Goal: Task Accomplishment & Management: Use online tool/utility

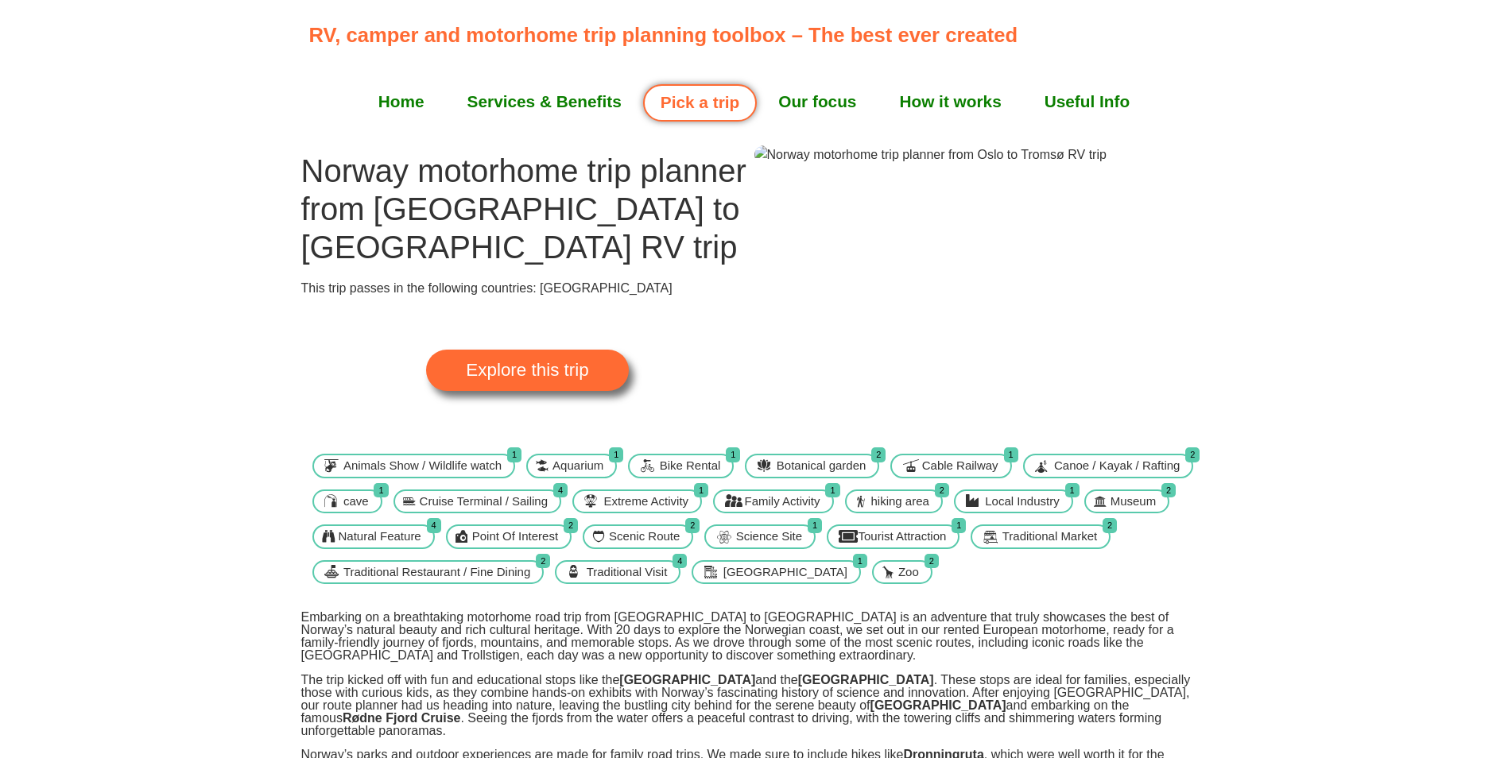
click at [553, 362] on span "Explore this trip" at bounding box center [527, 370] width 122 height 17
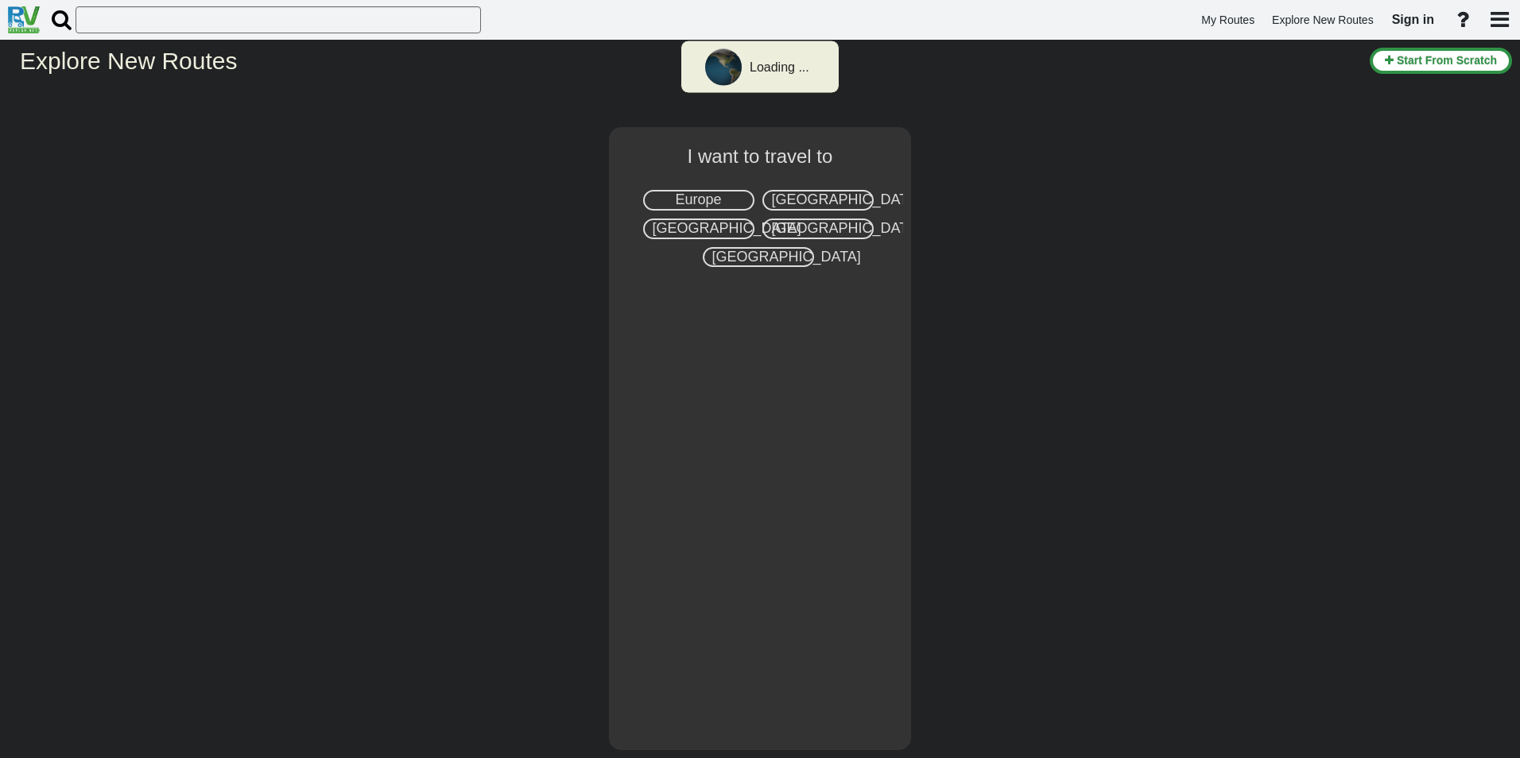
select select "number:1"
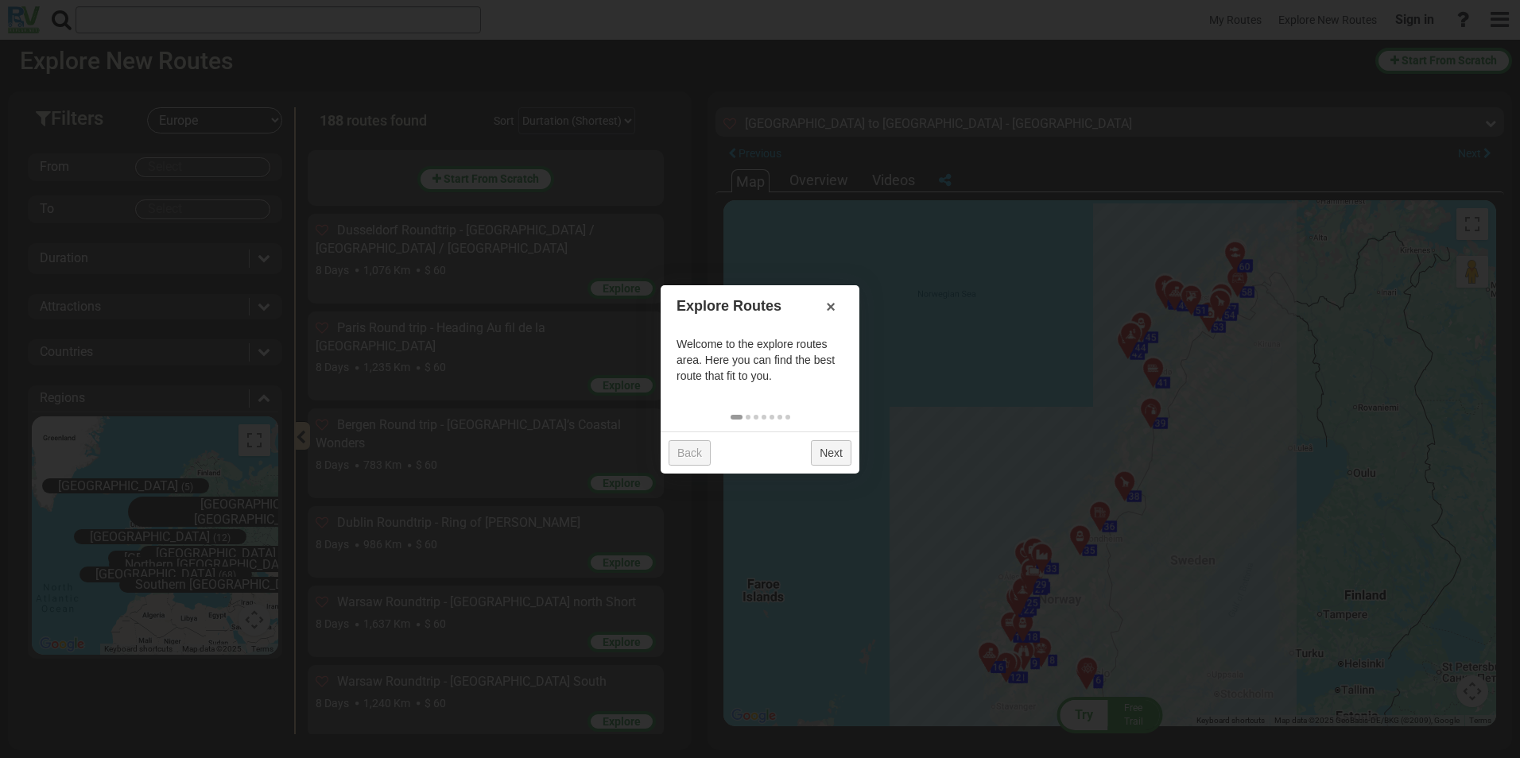
scroll to position [13534, 0]
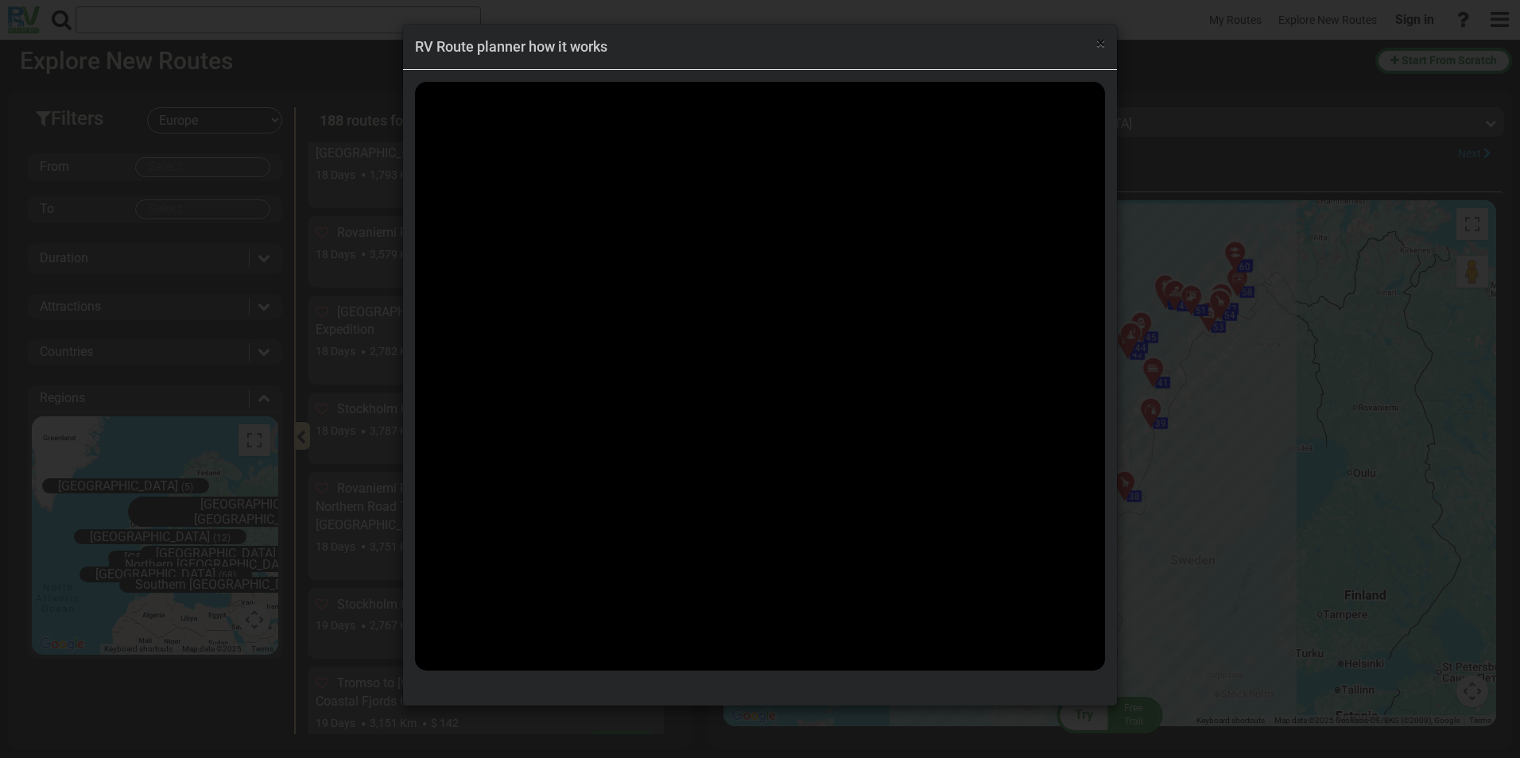
click at [1100, 42] on span "×" at bounding box center [1100, 42] width 9 height 19
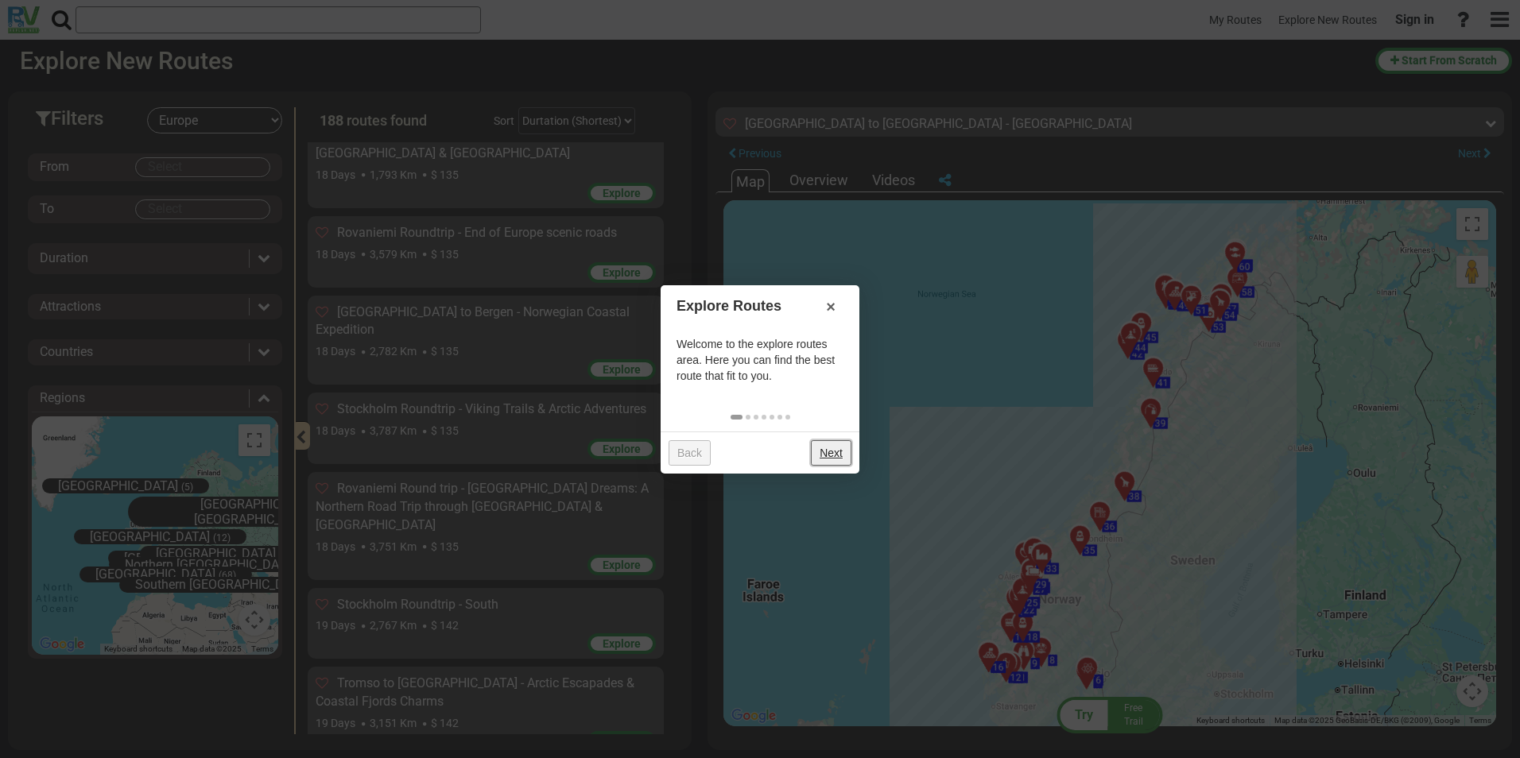
click at [835, 448] on link "Next" at bounding box center [831, 452] width 41 height 25
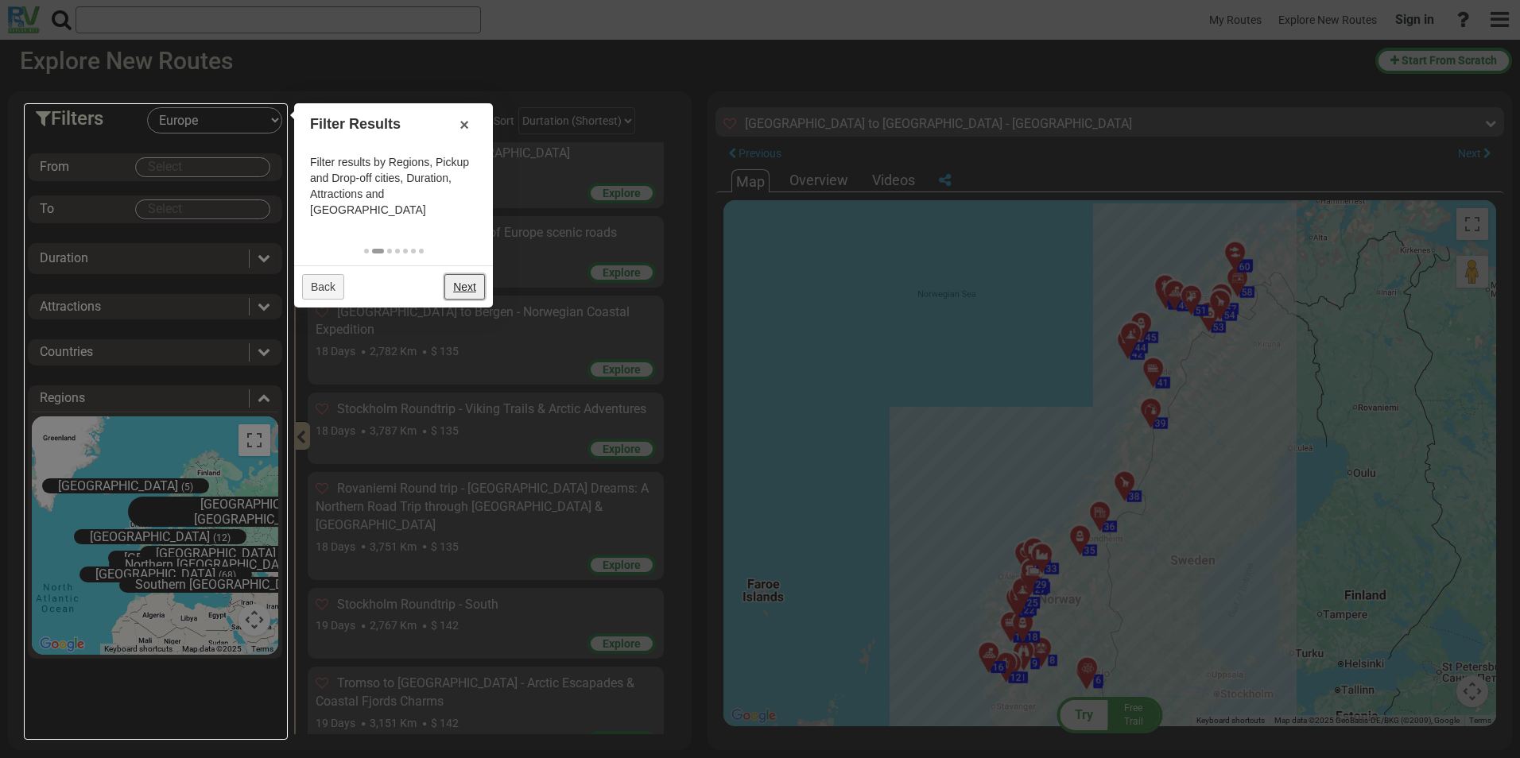
click at [461, 274] on link "Next" at bounding box center [464, 286] width 41 height 25
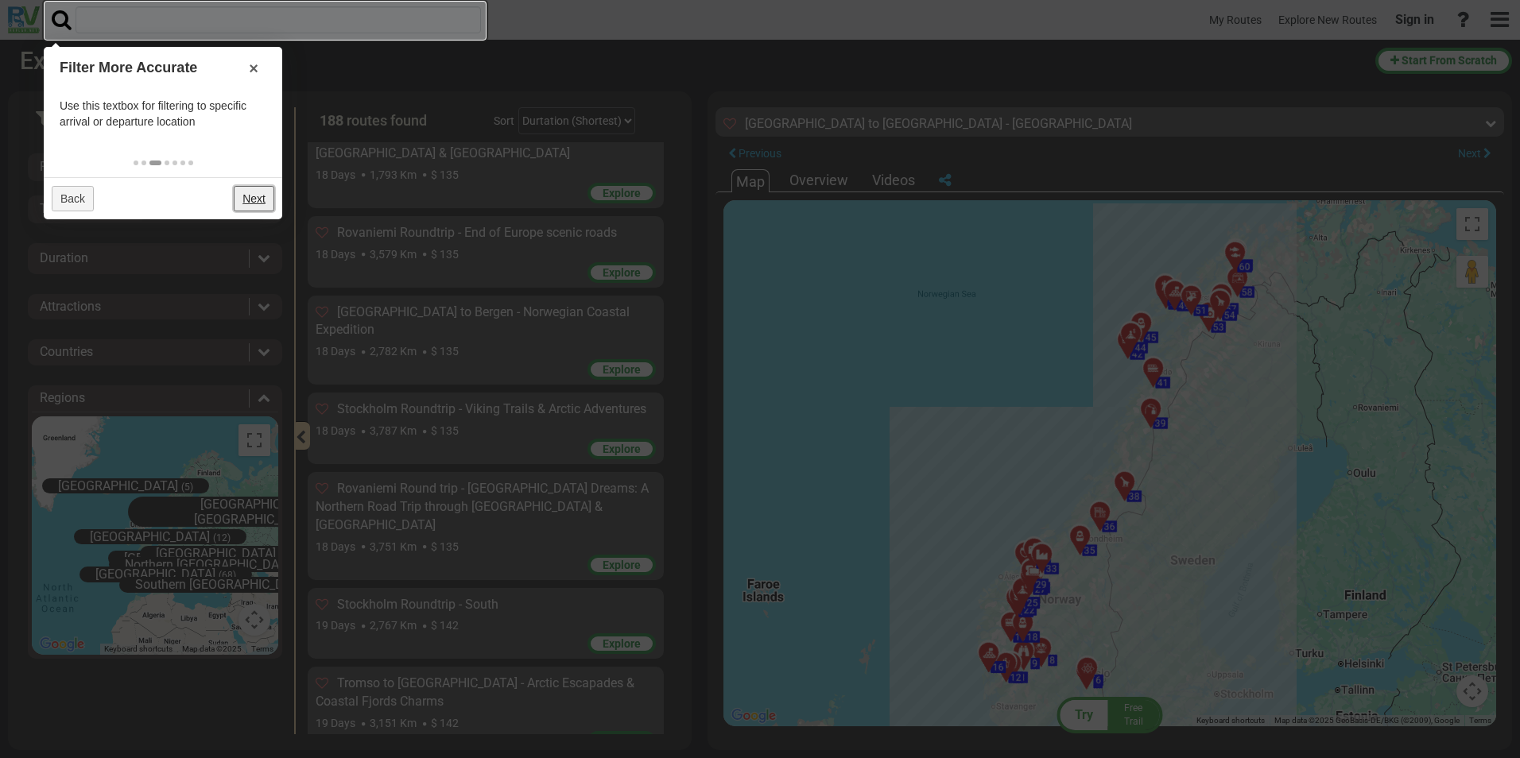
click at [256, 197] on link "Next" at bounding box center [254, 198] width 41 height 25
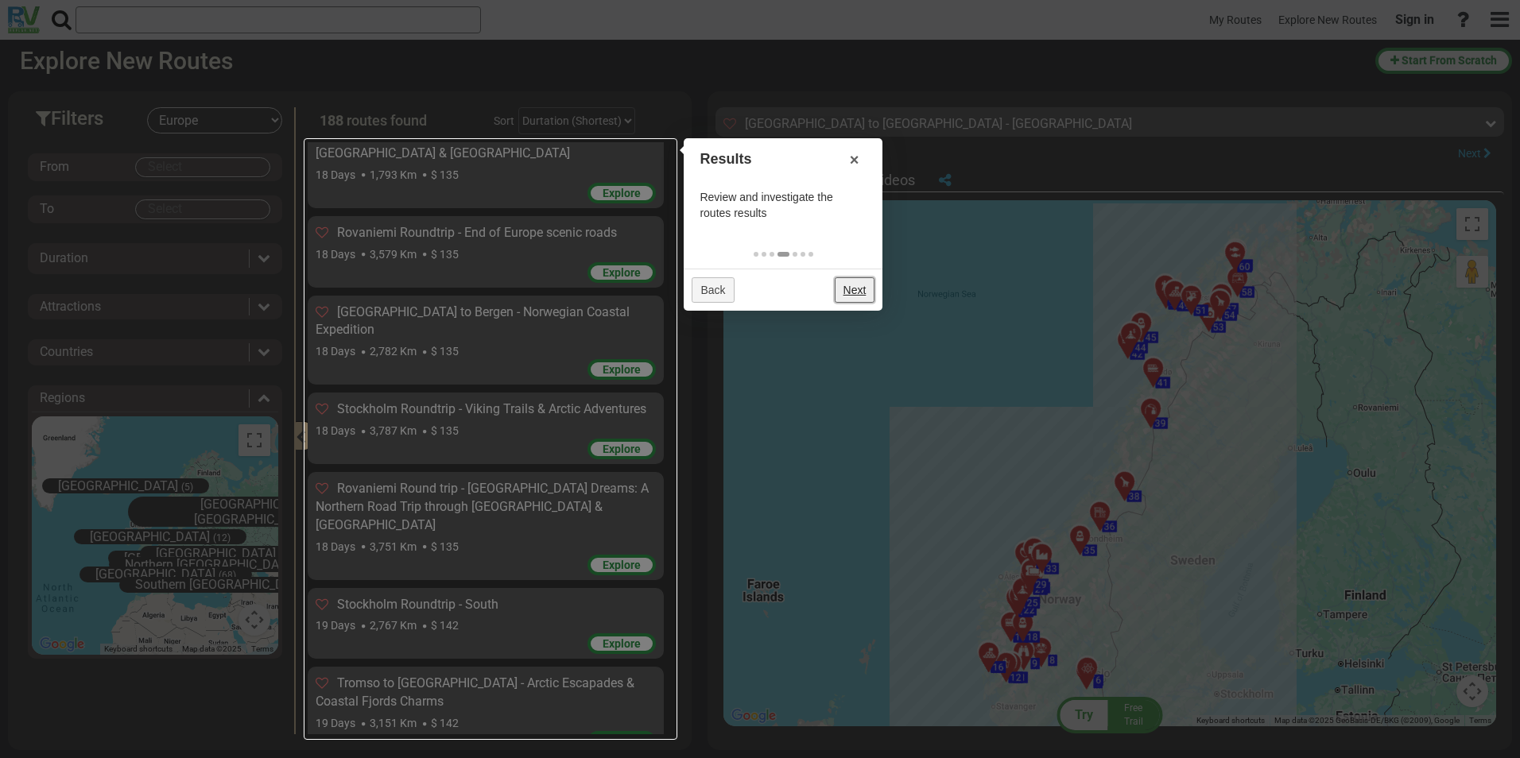
click at [859, 286] on link "Next" at bounding box center [855, 289] width 41 height 25
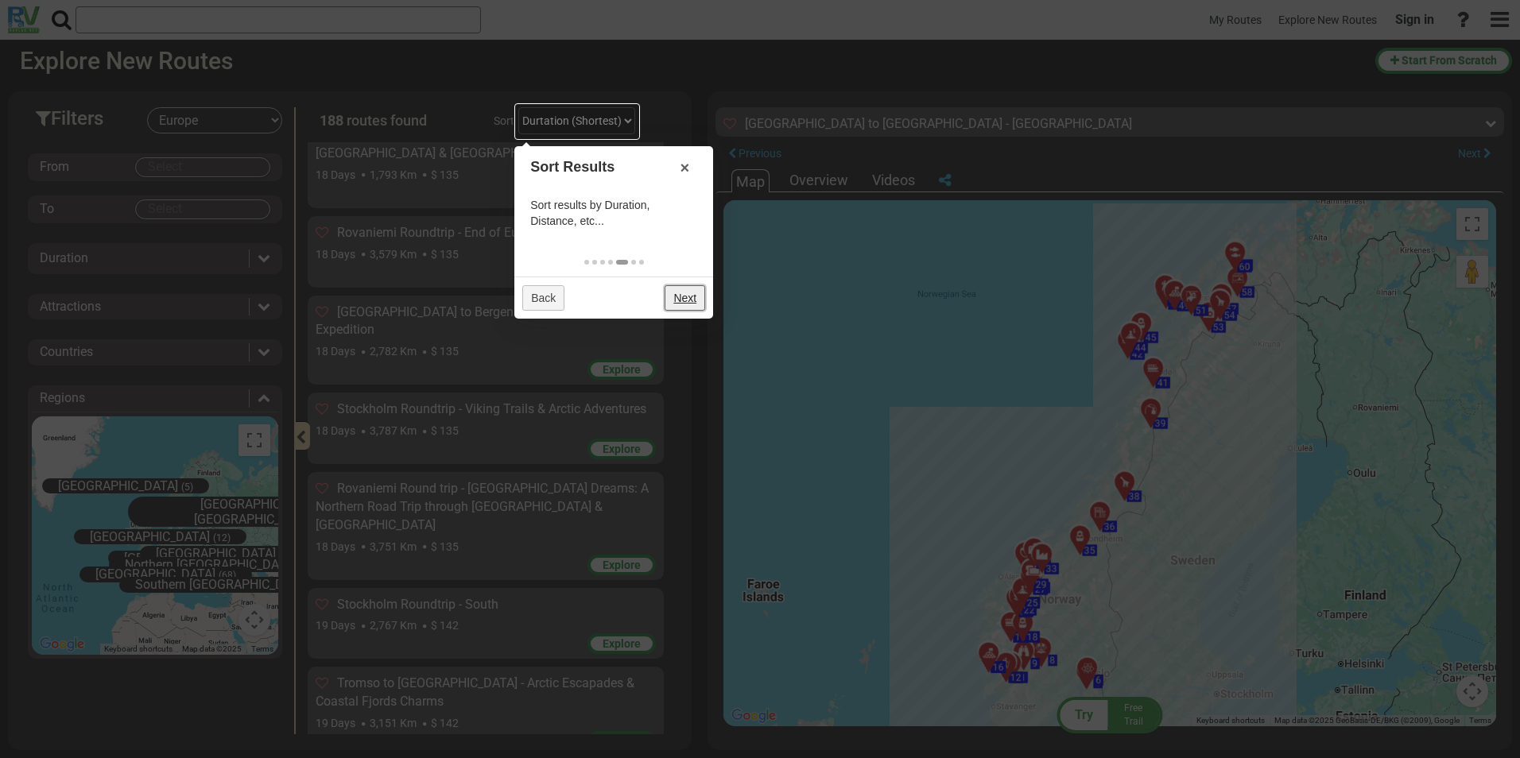
click at [665, 302] on link "Next" at bounding box center [685, 297] width 41 height 25
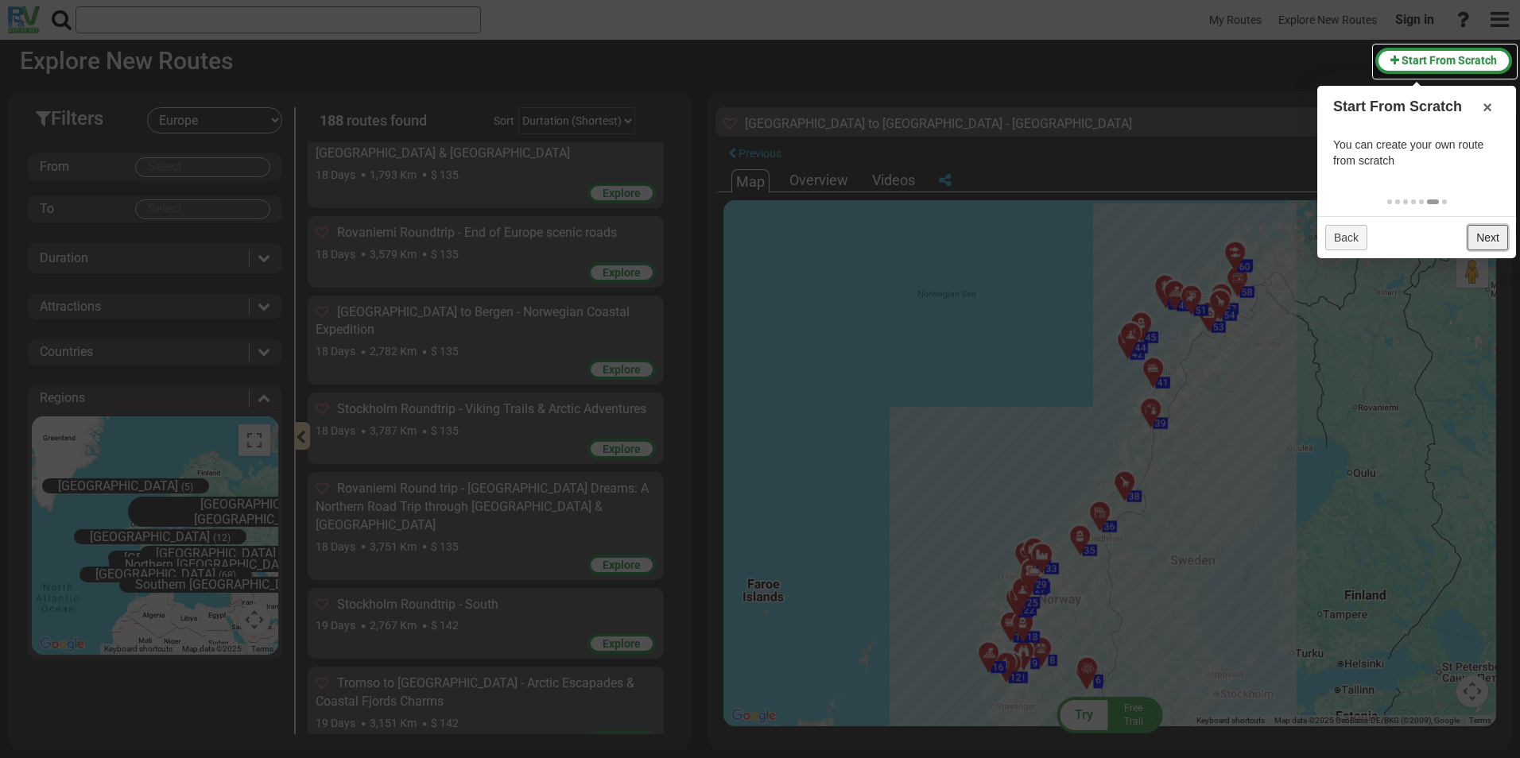
click at [1498, 241] on link "Next" at bounding box center [1488, 237] width 41 height 25
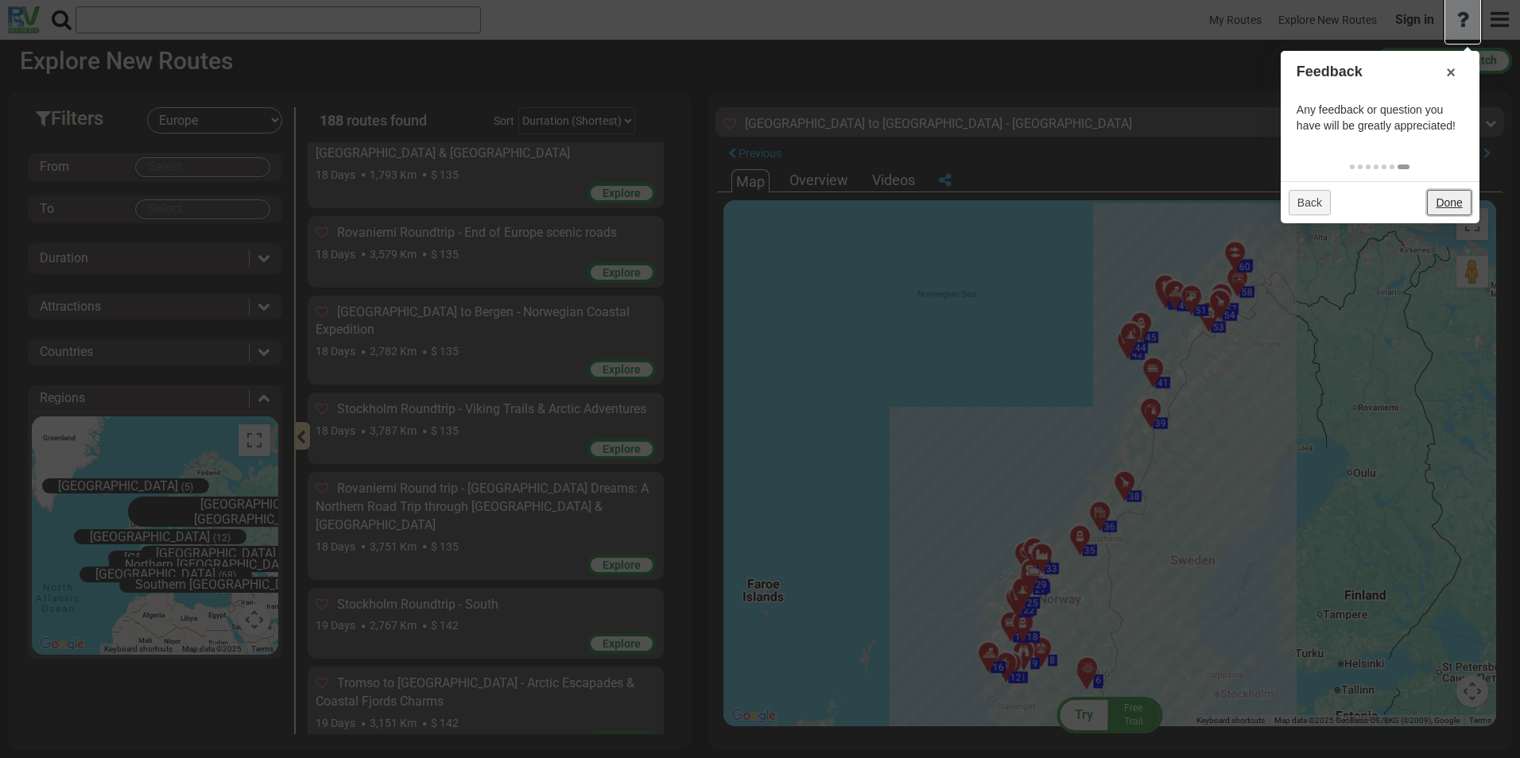
click at [1462, 213] on link "Done" at bounding box center [1449, 202] width 44 height 25
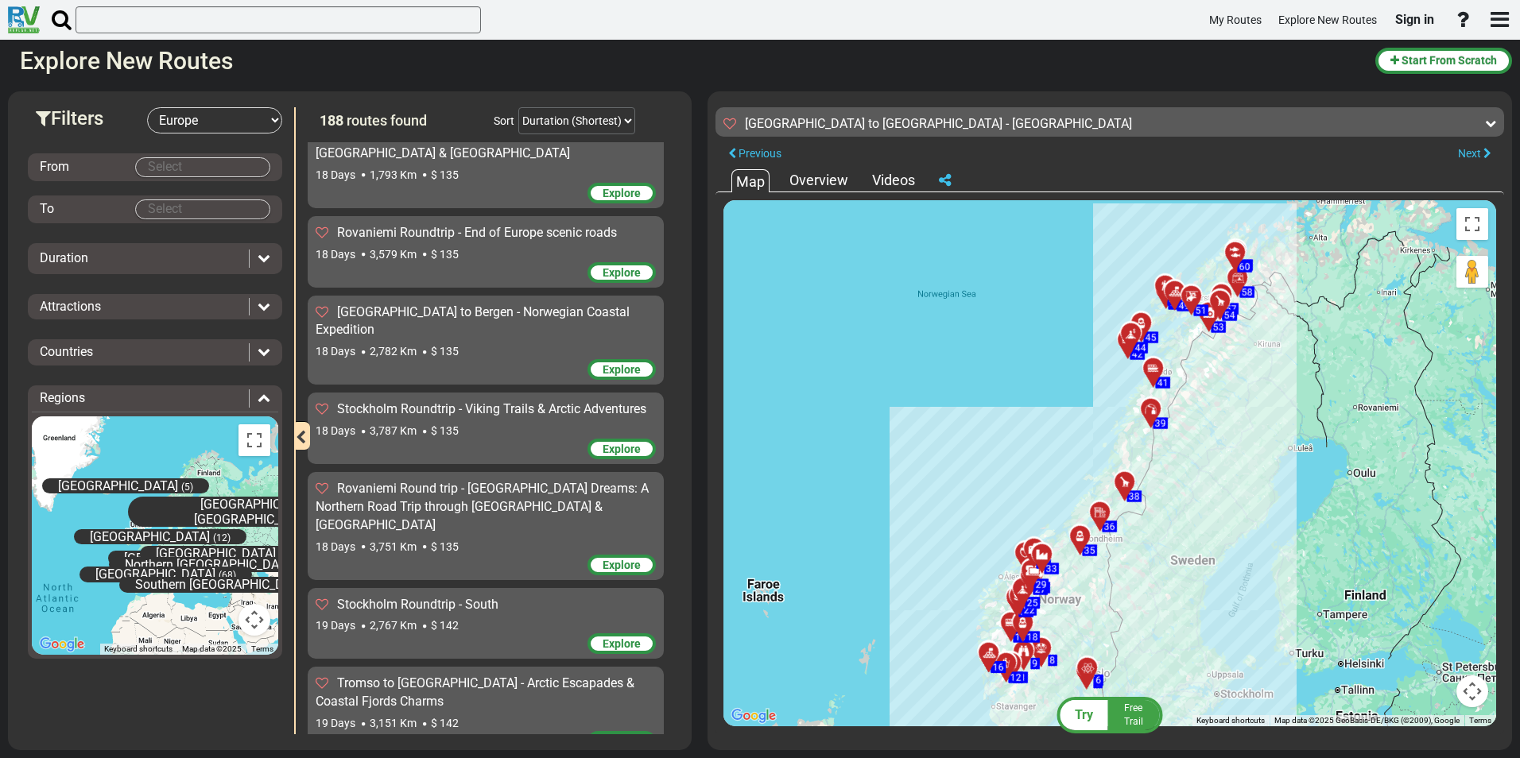
click at [169, 173] on body "My Routes Explore New Routes Sign in ×" at bounding box center [760, 379] width 1520 height 758
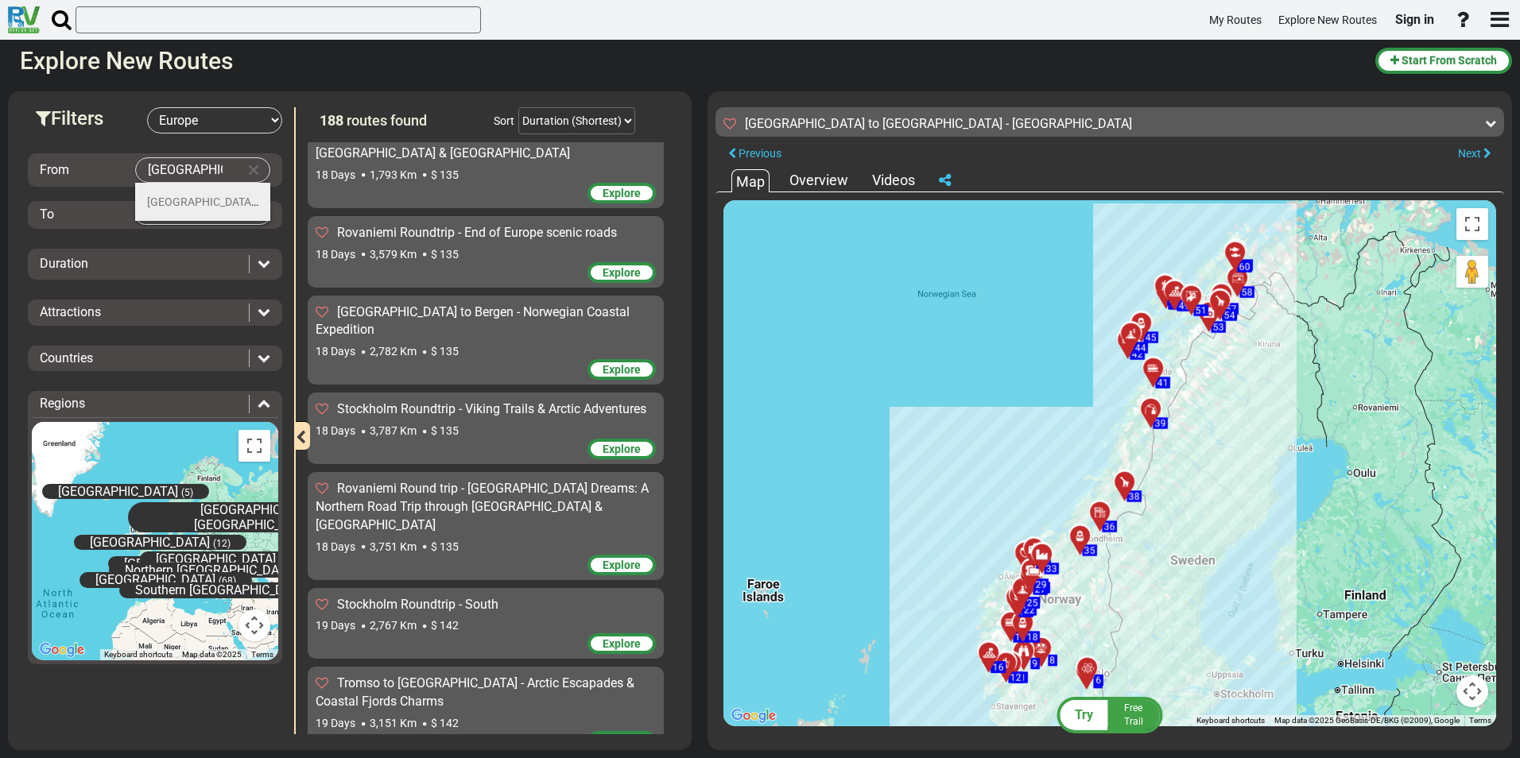
click at [193, 192] on li "Oslo (6)" at bounding box center [202, 202] width 135 height 38
type input "Oslo"
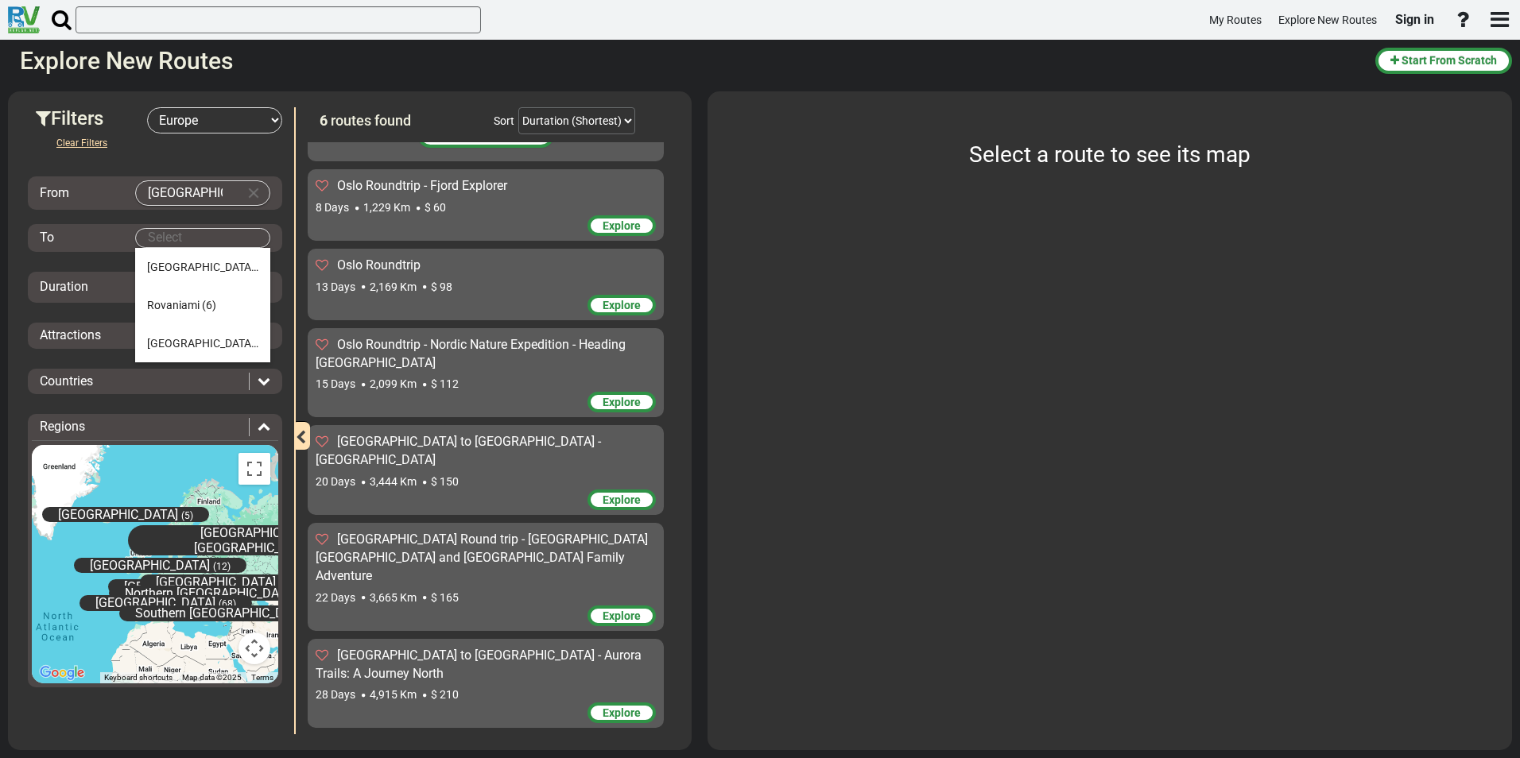
click at [184, 231] on body "My Routes Explore New Routes Sign in ×" at bounding box center [760, 379] width 1520 height 758
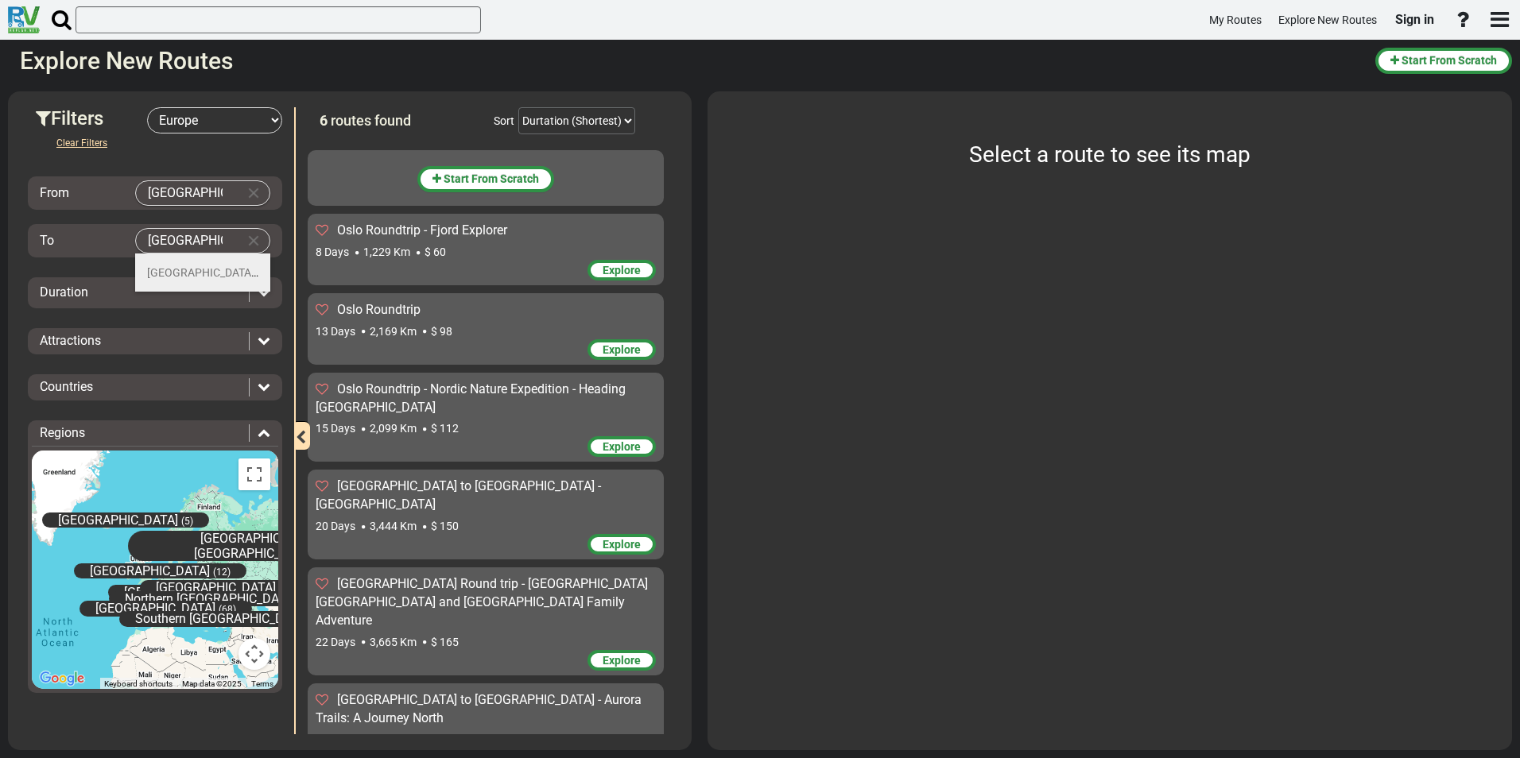
click at [257, 270] on span "(6)" at bounding box center [264, 272] width 14 height 13
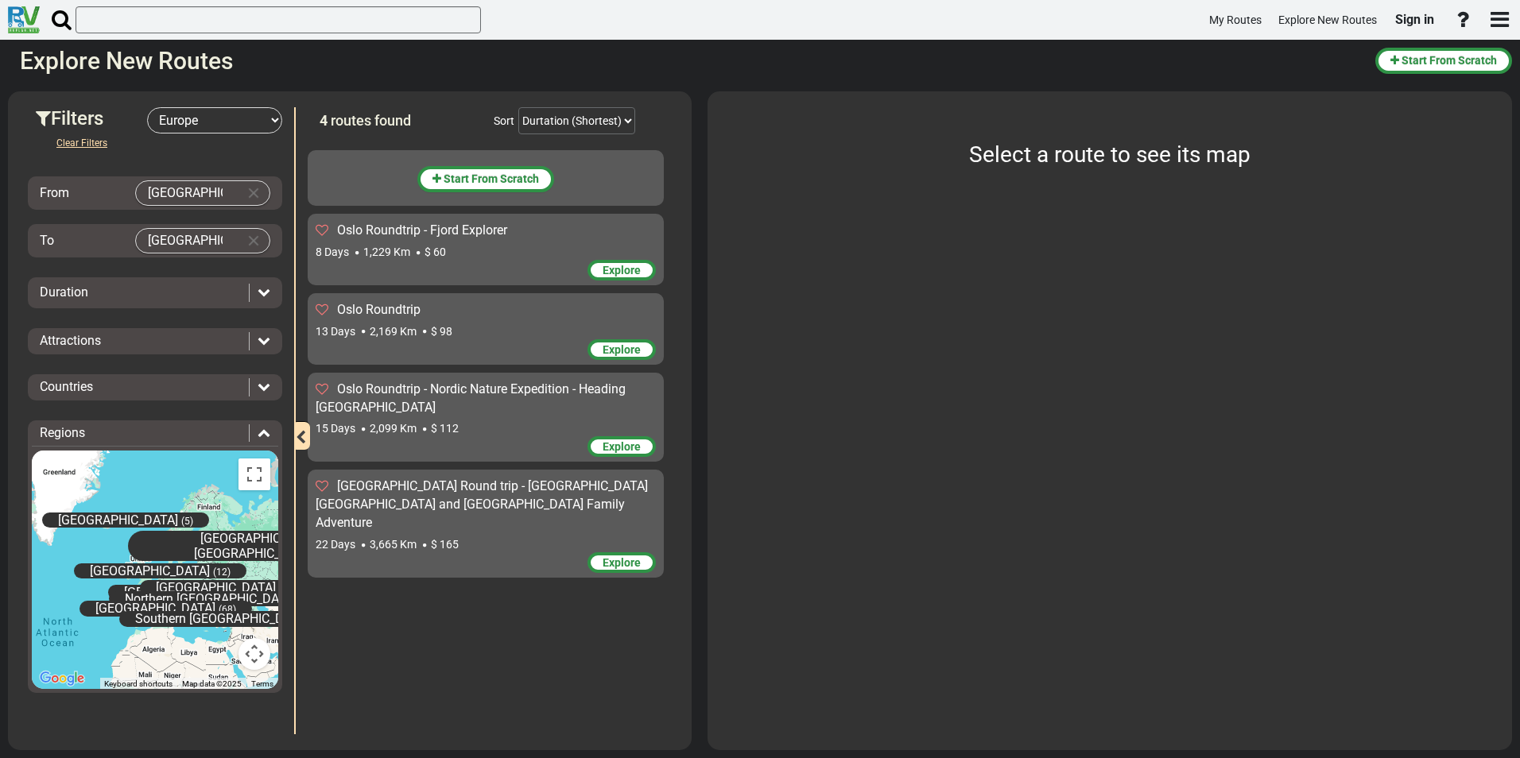
click at [197, 238] on input "Oslo" at bounding box center [187, 241] width 102 height 24
drag, startPoint x: 197, startPoint y: 238, endPoint x: 145, endPoint y: 227, distance: 53.8
click at [145, 227] on div "To Oslo" at bounding box center [155, 240] width 254 height 33
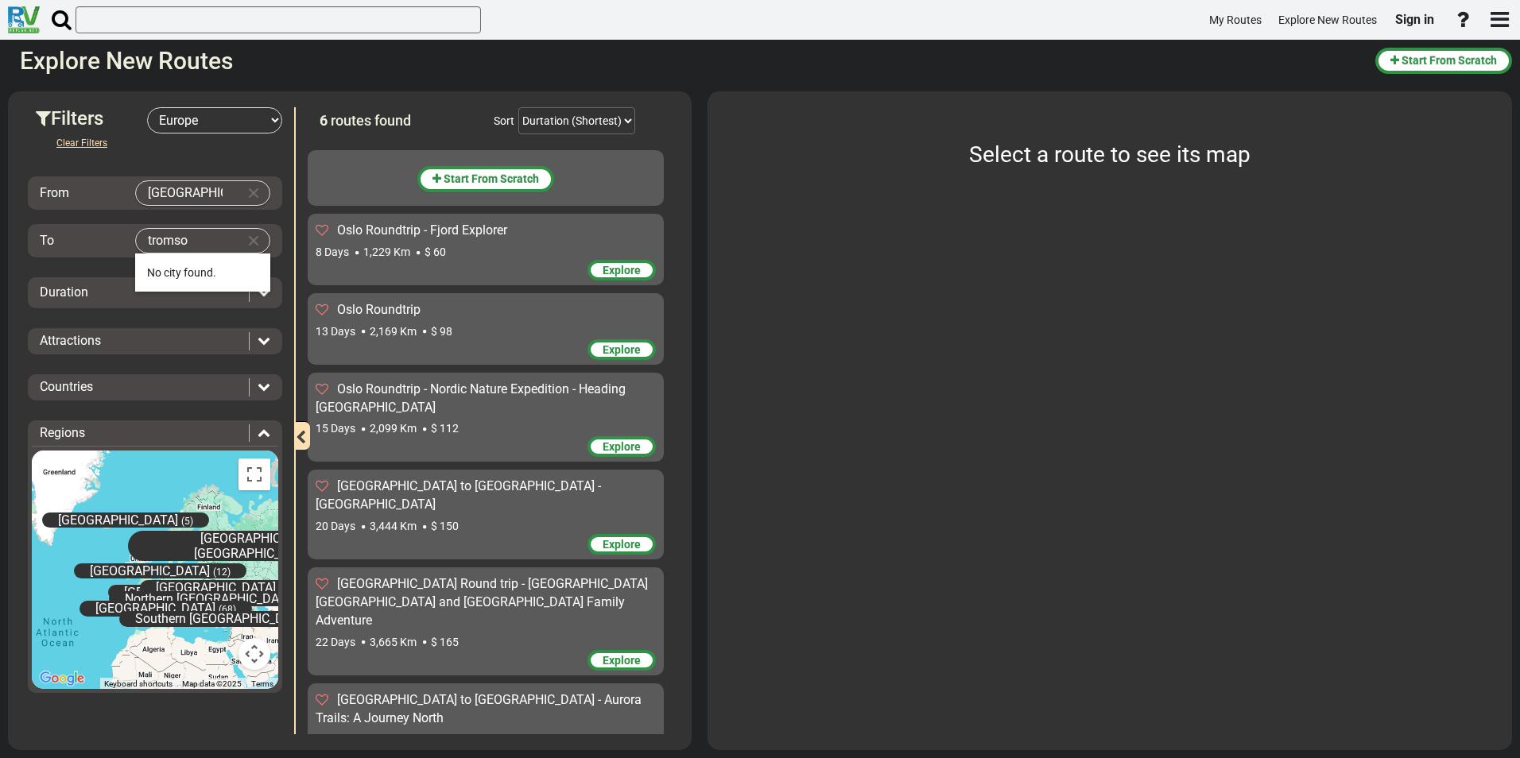
type input "tromso"
click at [257, 242] on button "Clear Input" at bounding box center [254, 241] width 24 height 24
click at [183, 281] on li "Tr omsø (7)" at bounding box center [202, 273] width 135 height 38
type input "Tromsø"
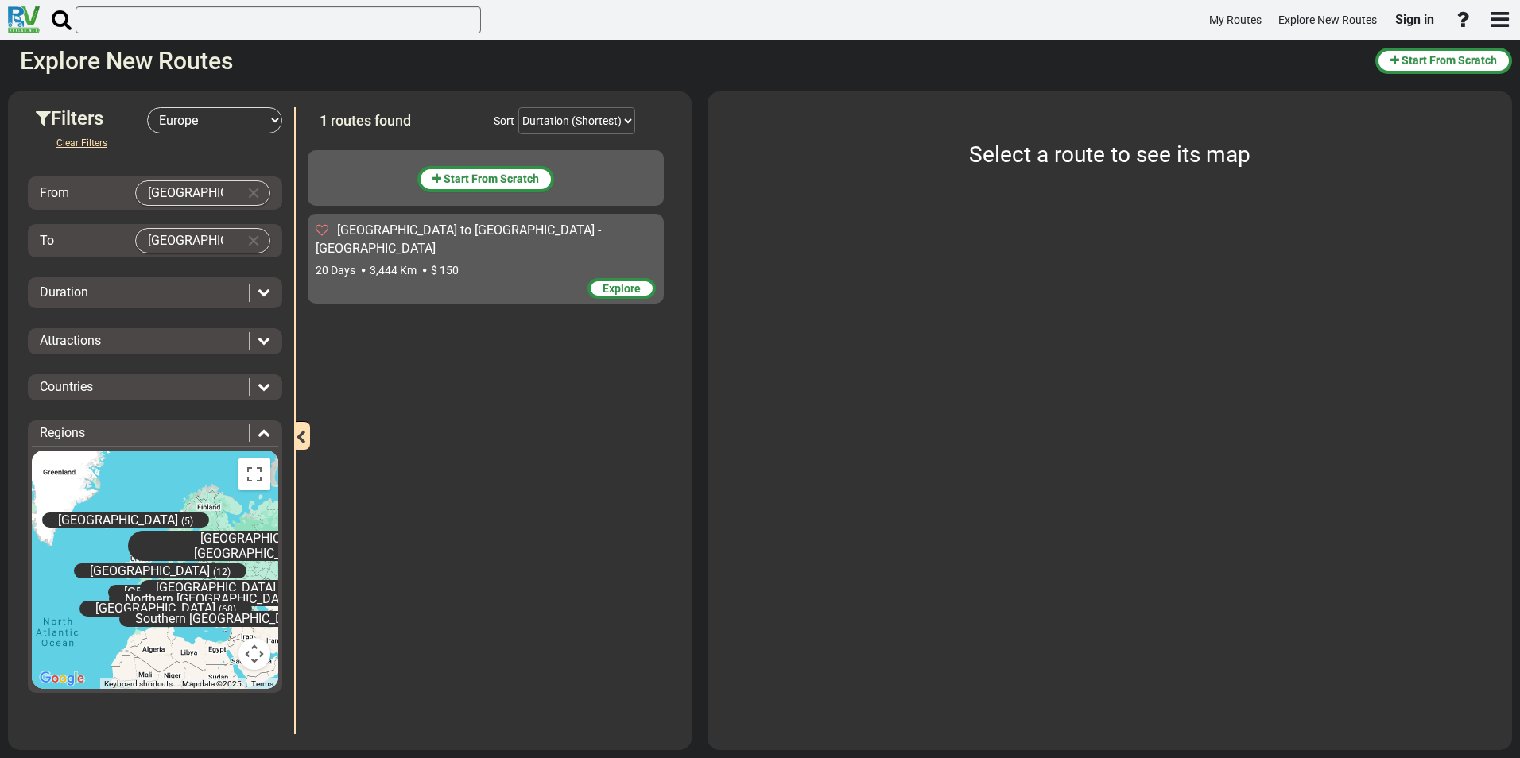
click at [252, 296] on div at bounding box center [259, 293] width 21 height 18
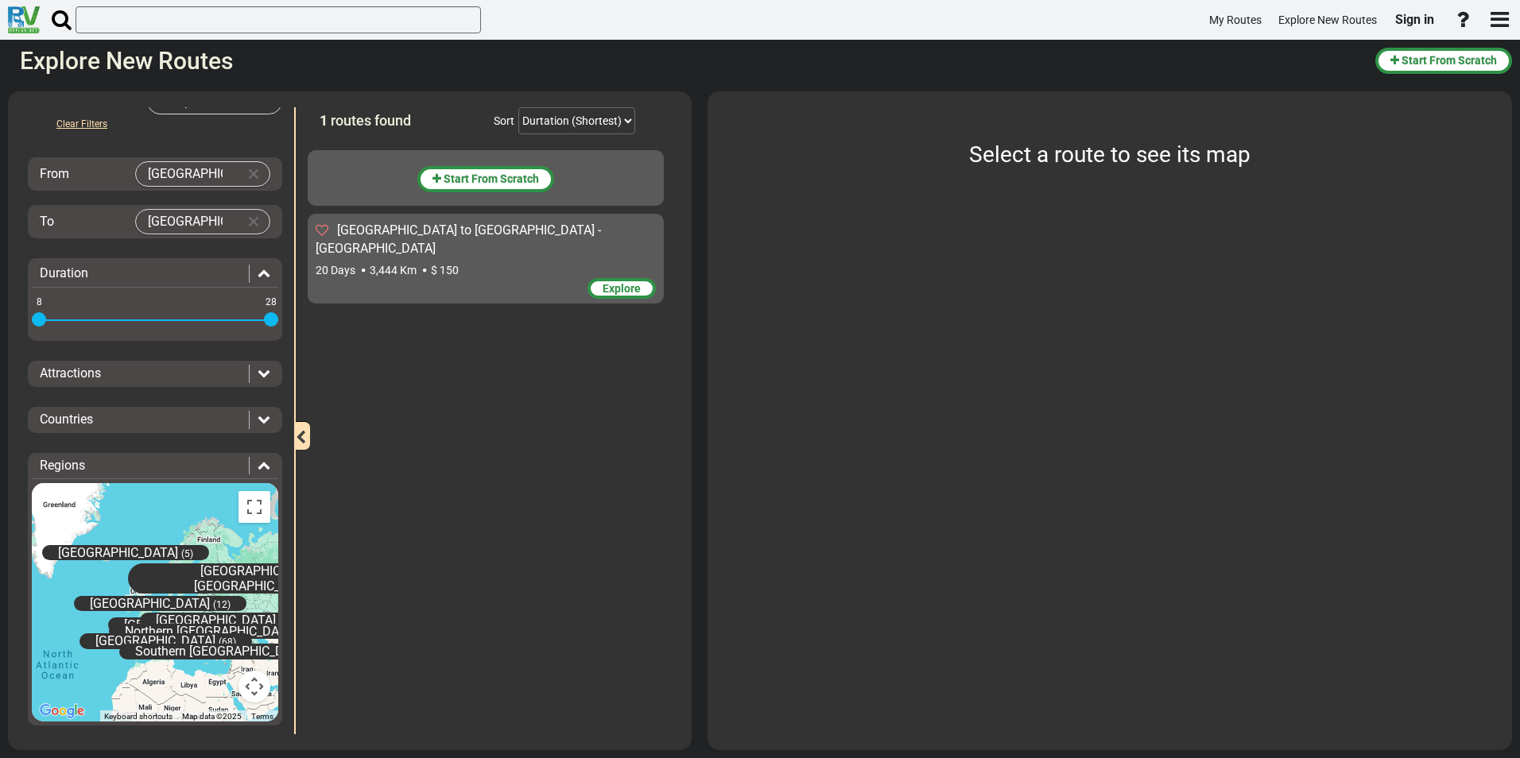
scroll to position [25, 0]
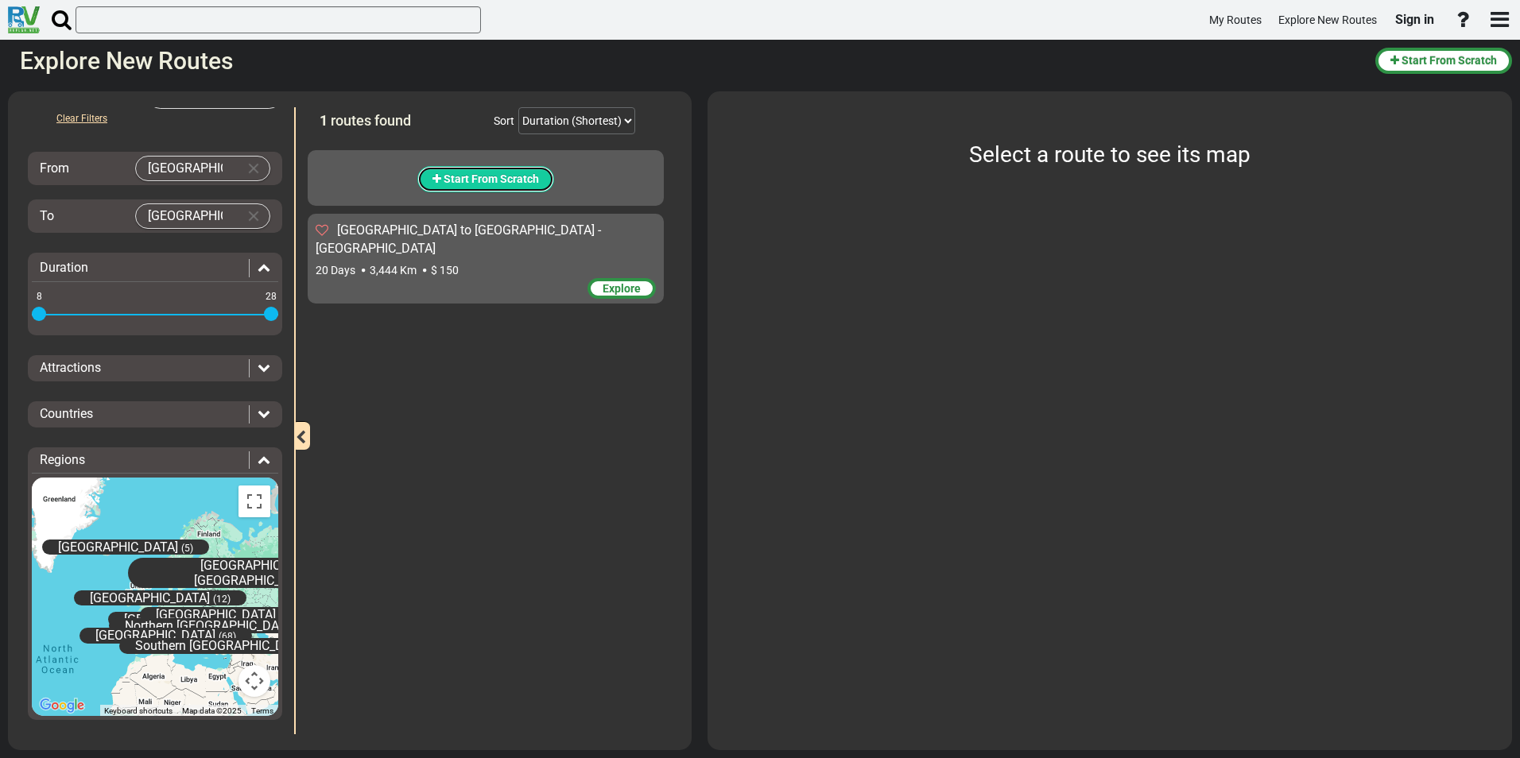
click at [507, 180] on span "Start From Scratch" at bounding box center [491, 179] width 95 height 13
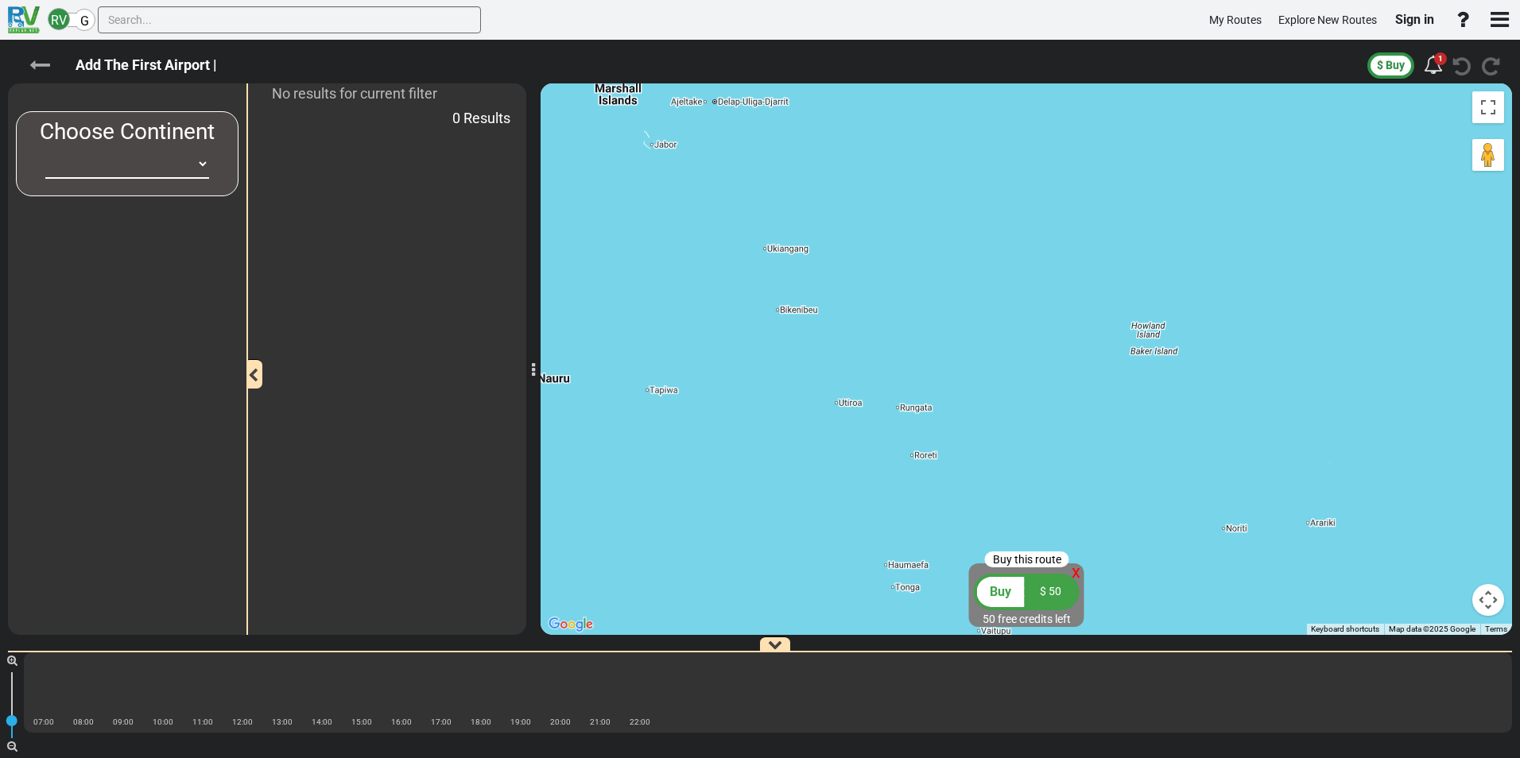
click at [41, 68] on icon at bounding box center [39, 65] width 21 height 21
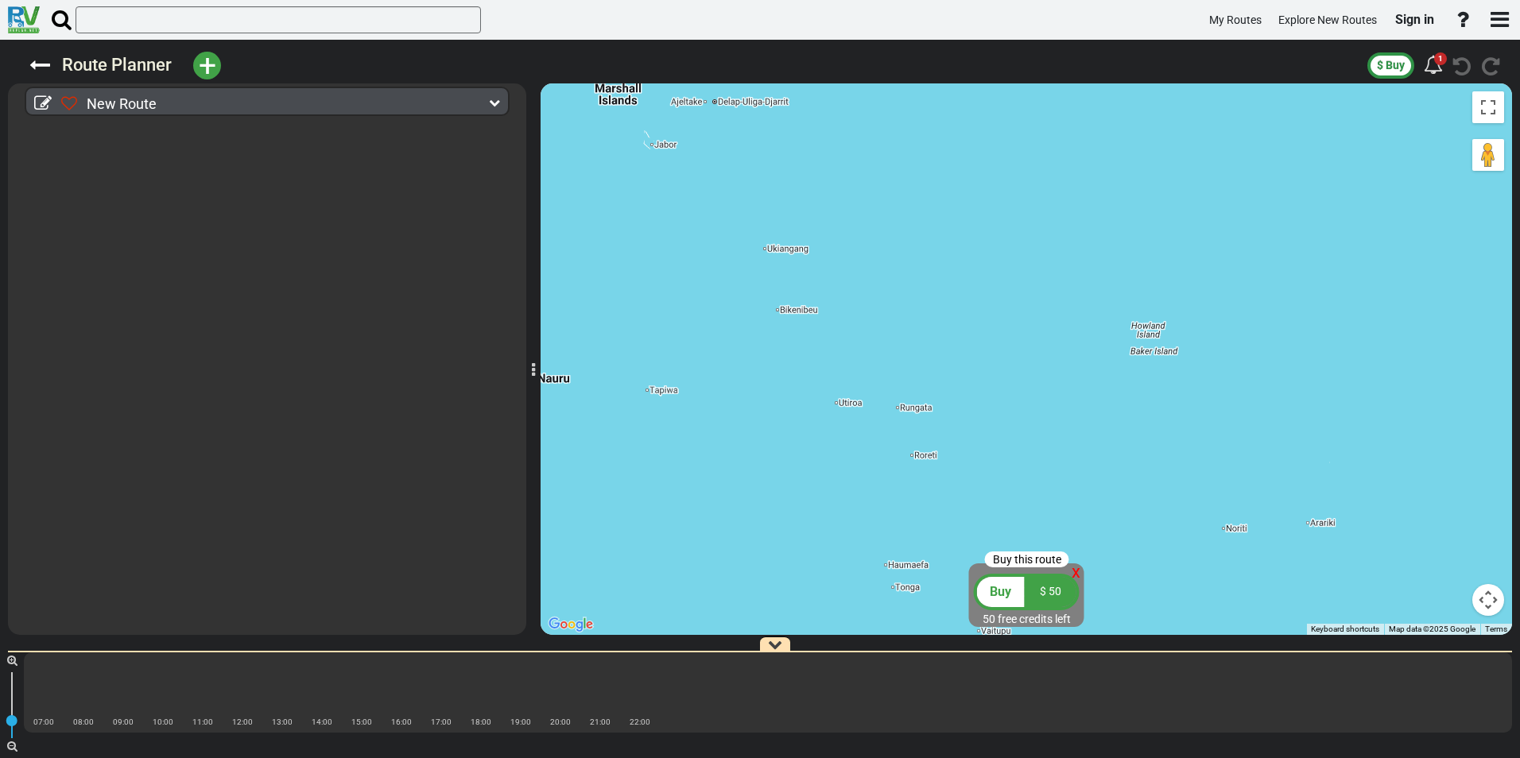
click at [41, 68] on icon at bounding box center [39, 65] width 21 height 21
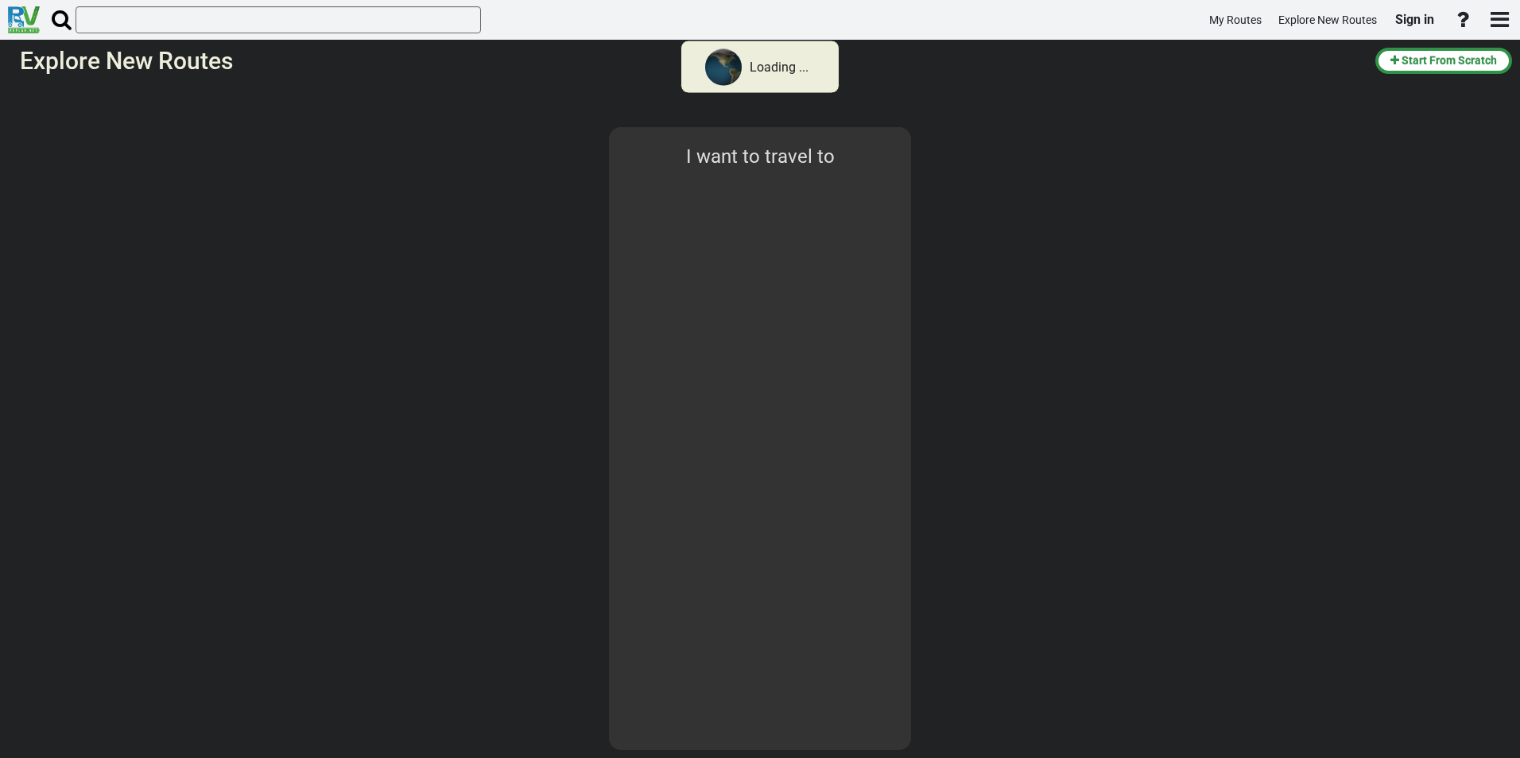
select select "number:1"
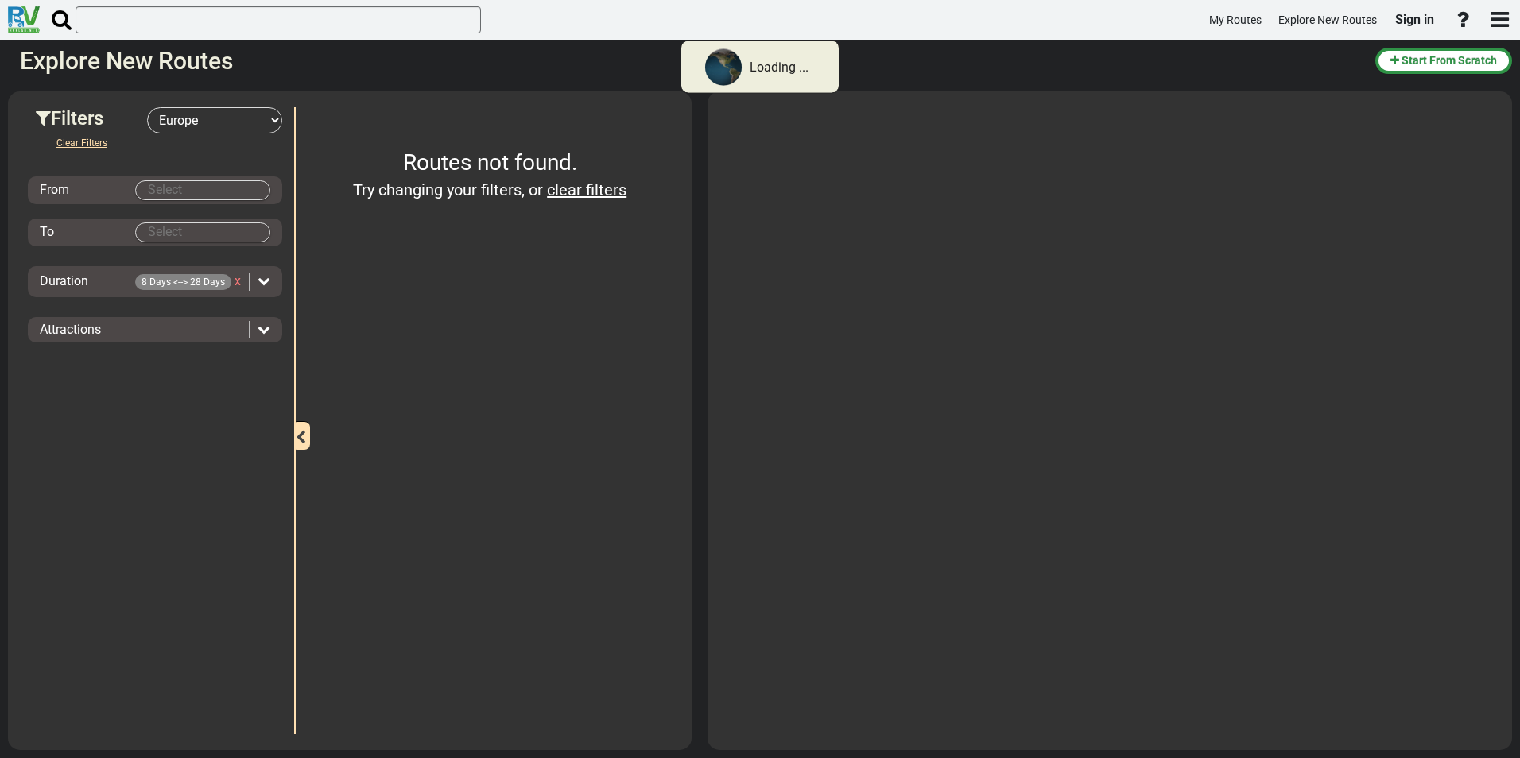
type input "Oslo"
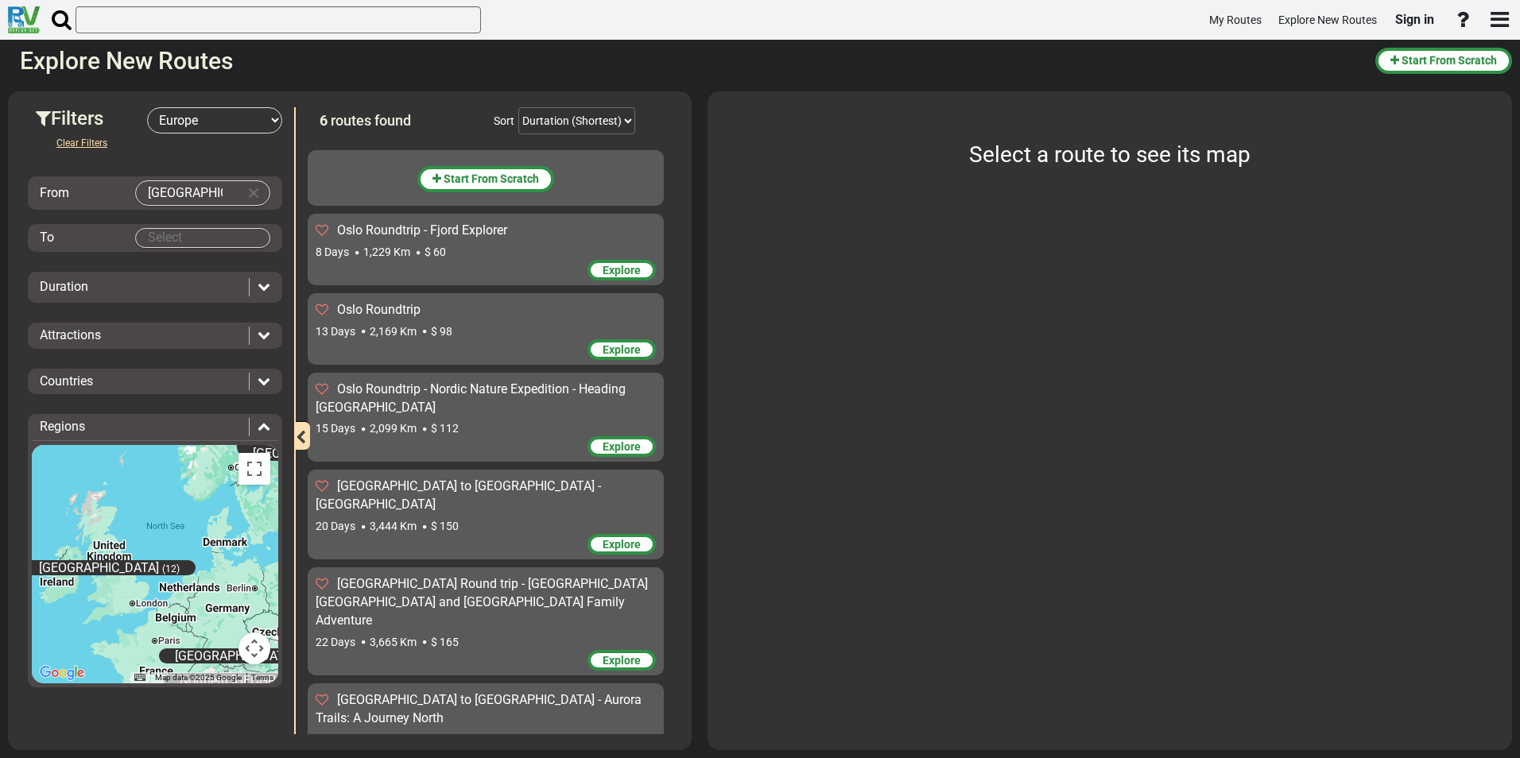
click at [173, 247] on md-autocomplete-wrap at bounding box center [202, 238] width 135 height 20
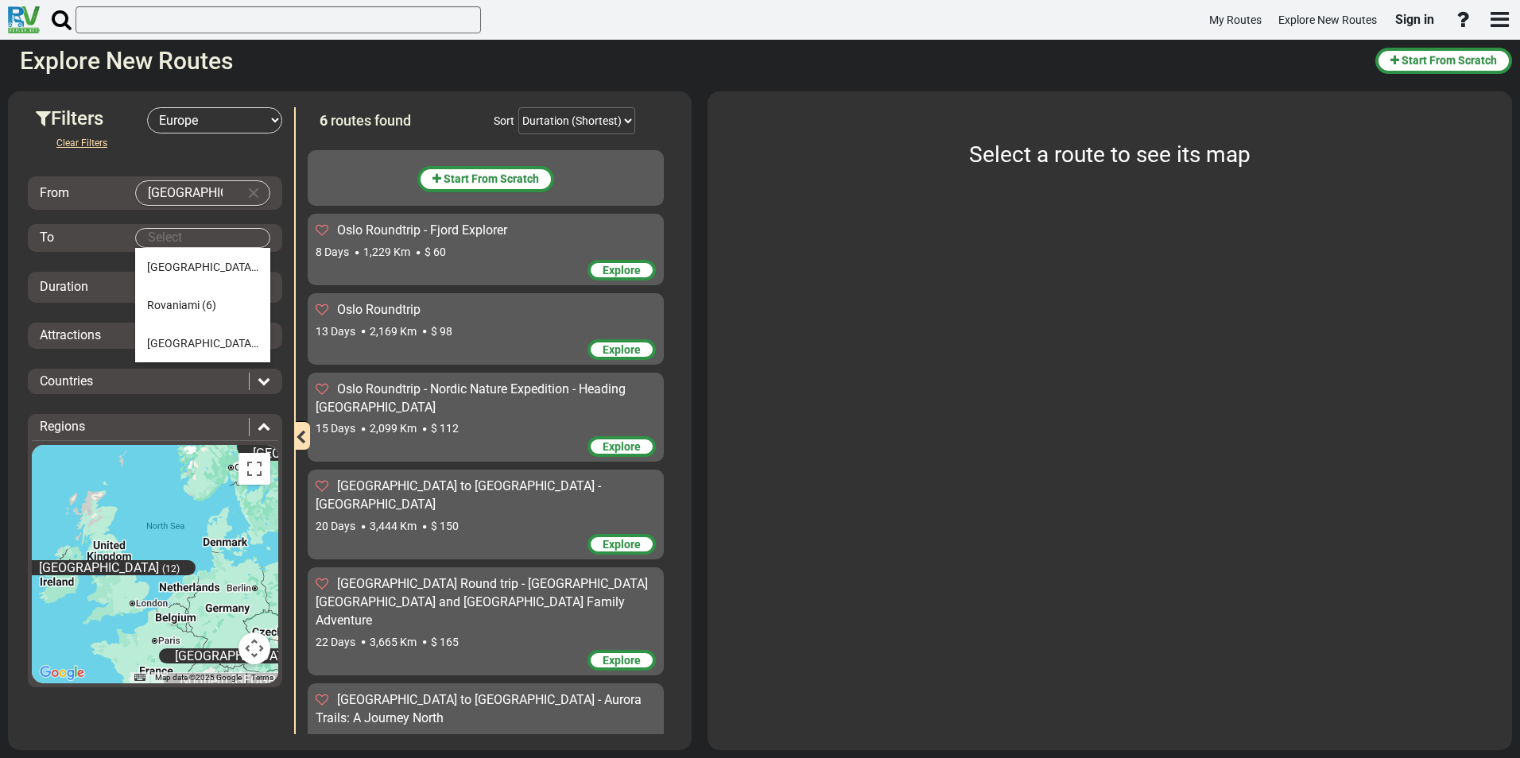
click at [177, 236] on body "My Routes Explore New Routes Sign in ×" at bounding box center [760, 379] width 1520 height 758
click at [161, 346] on span "Tromsø" at bounding box center [202, 343] width 111 height 13
type input "Tromsø"
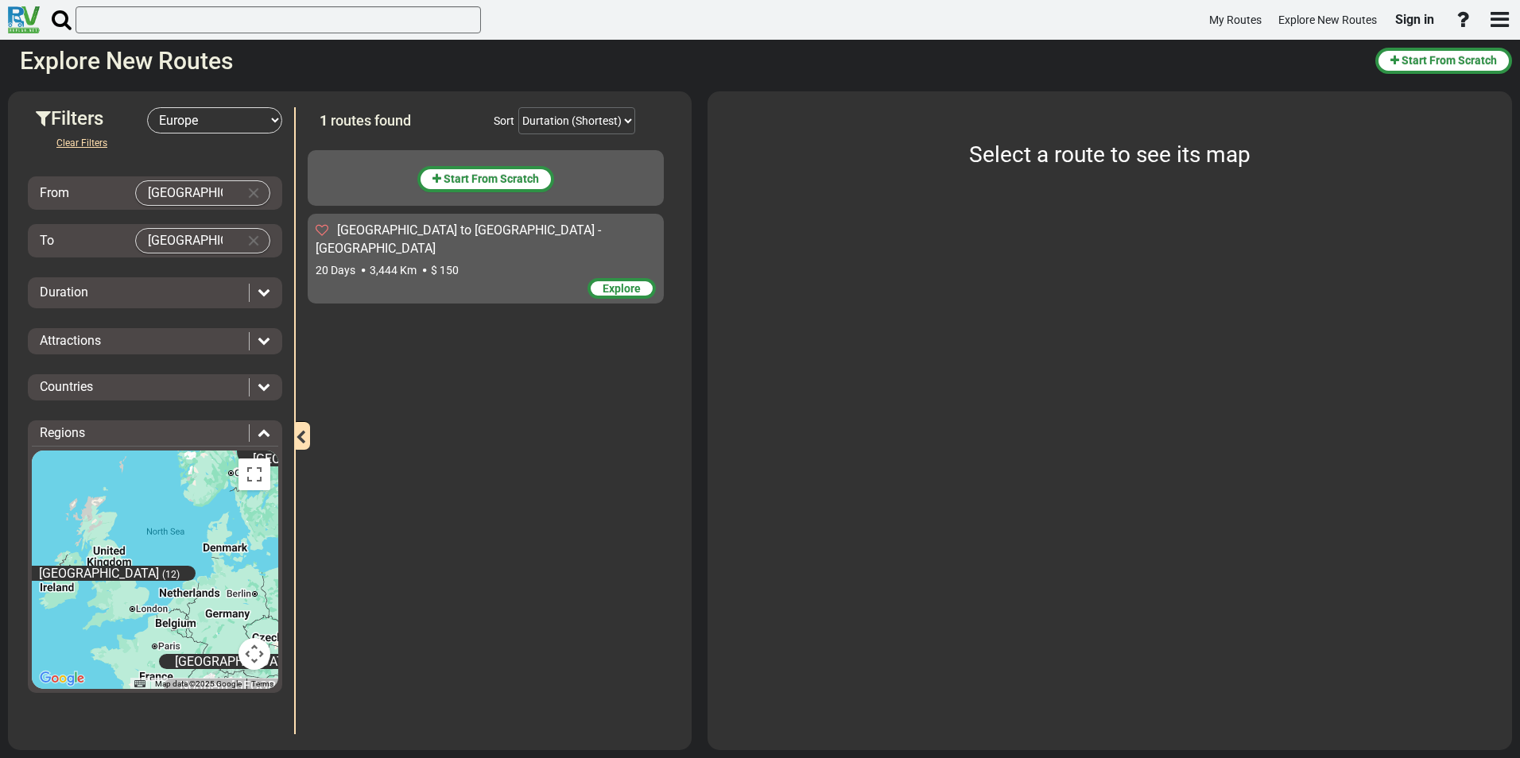
click at [544, 262] on div "20 Days 3,444 Km $ 150" at bounding box center [486, 270] width 340 height 16
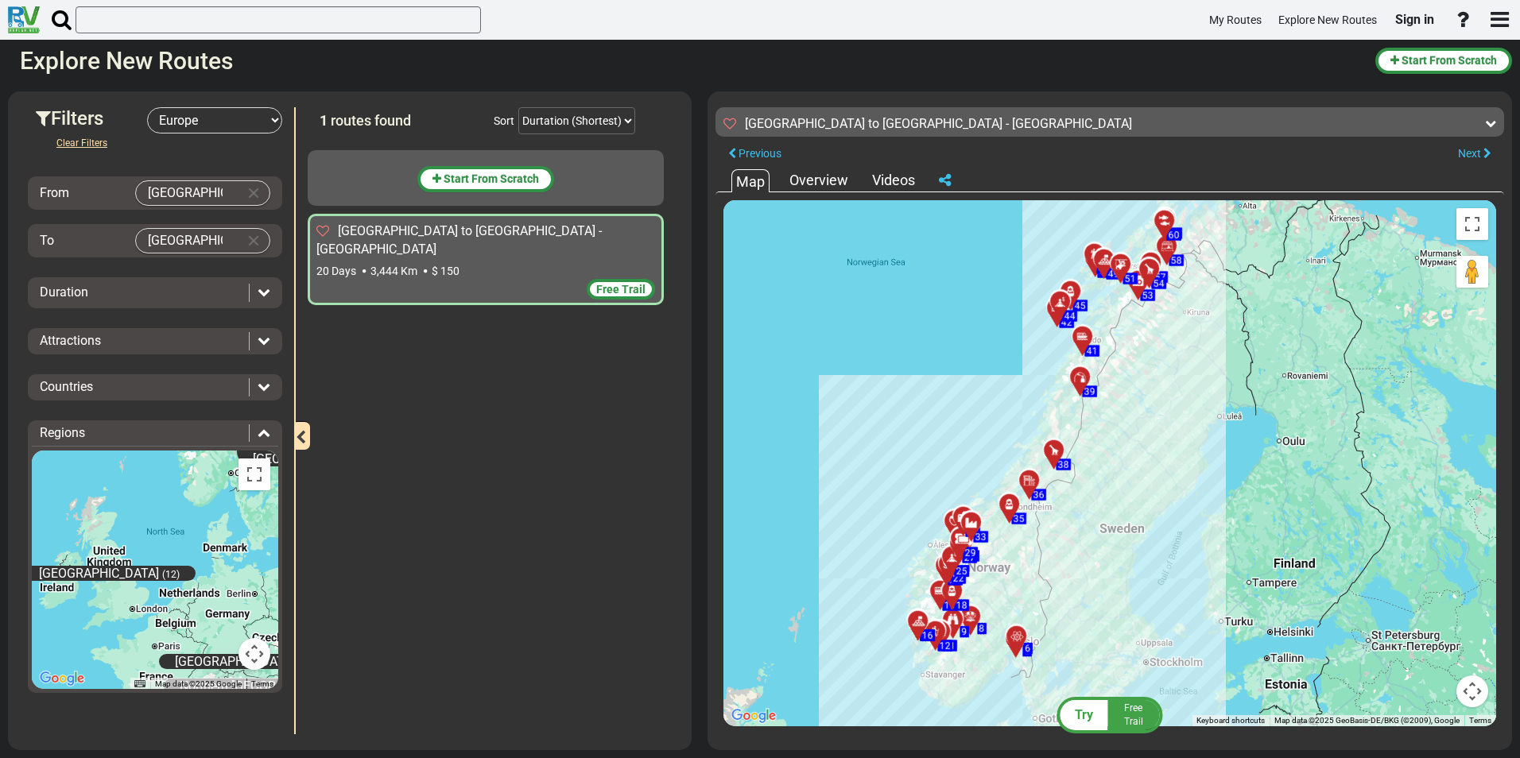
drag, startPoint x: 1203, startPoint y: 514, endPoint x: 1133, endPoint y: 478, distance: 78.6
click at [1133, 478] on div "To activate drag with keyboard, press Alt + Enter. Once in keyboard drag state,…" at bounding box center [1109, 463] width 773 height 526
click at [252, 285] on div at bounding box center [259, 293] width 21 height 18
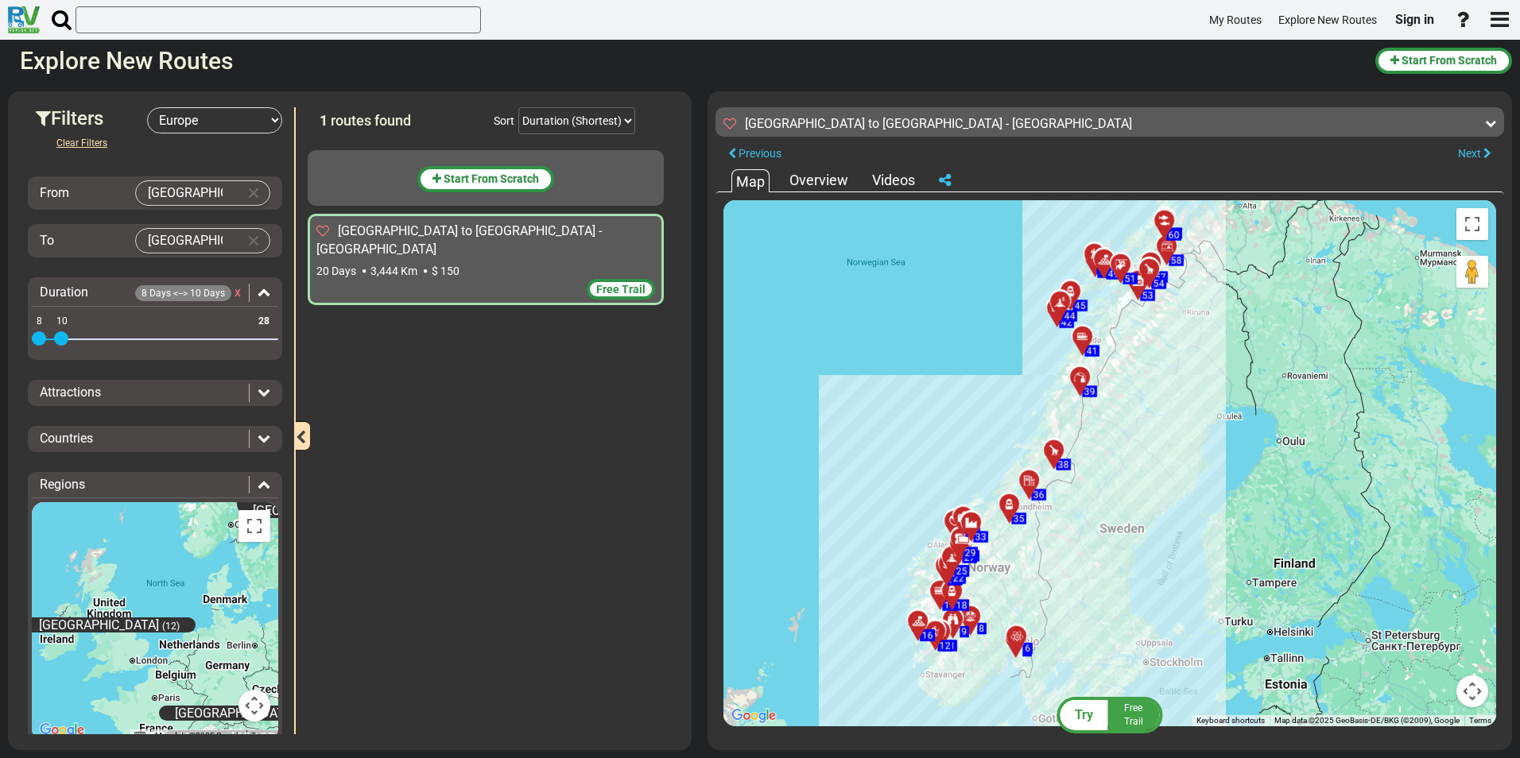
drag, startPoint x: 268, startPoint y: 329, endPoint x: 57, endPoint y: 351, distance: 211.8
click at [57, 351] on div "8 28 8 10" at bounding box center [155, 328] width 246 height 52
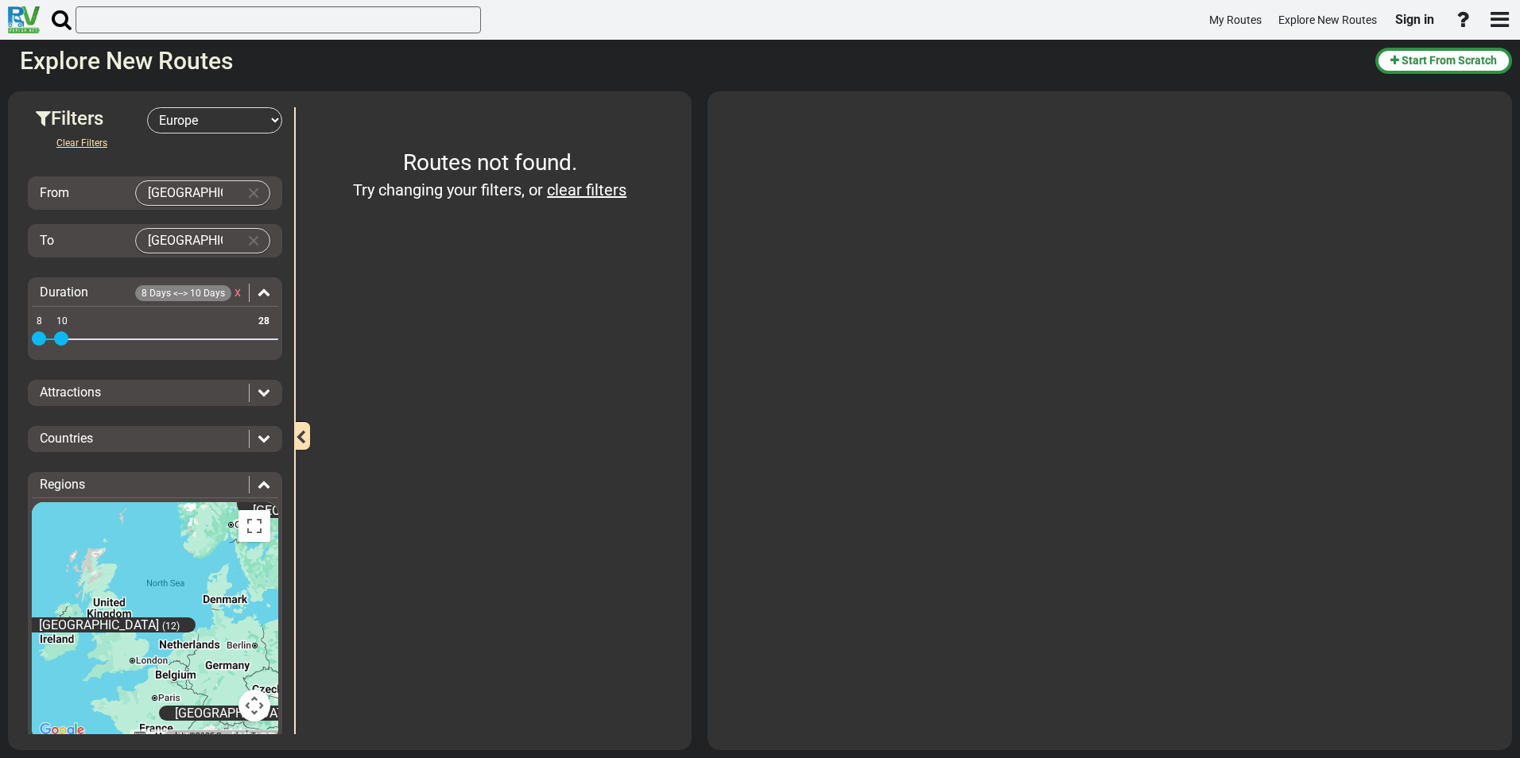
click at [467, 359] on div "Routes not found. Try changing your filters, or clear filters" at bounding box center [490, 420] width 364 height 627
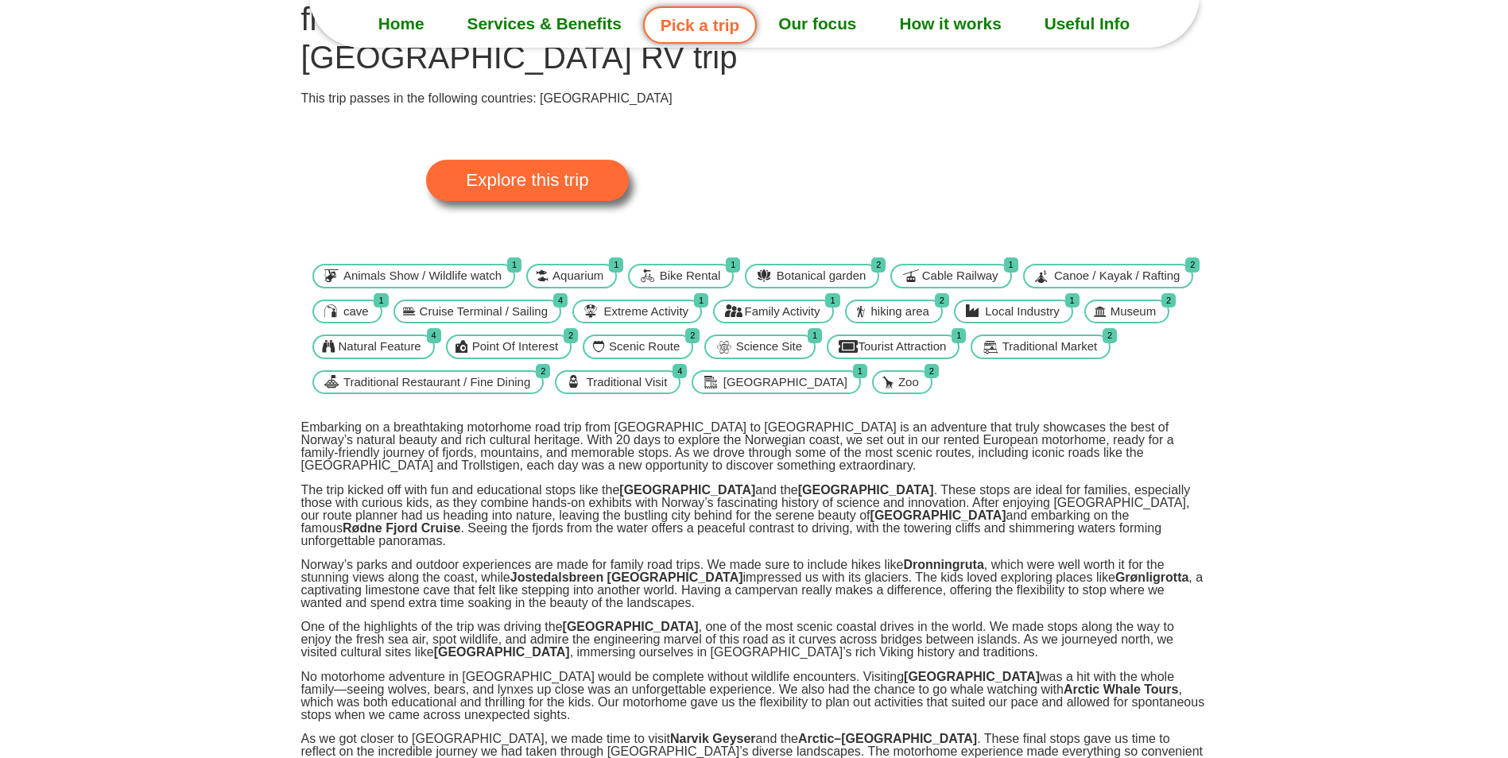
scroll to position [79, 0]
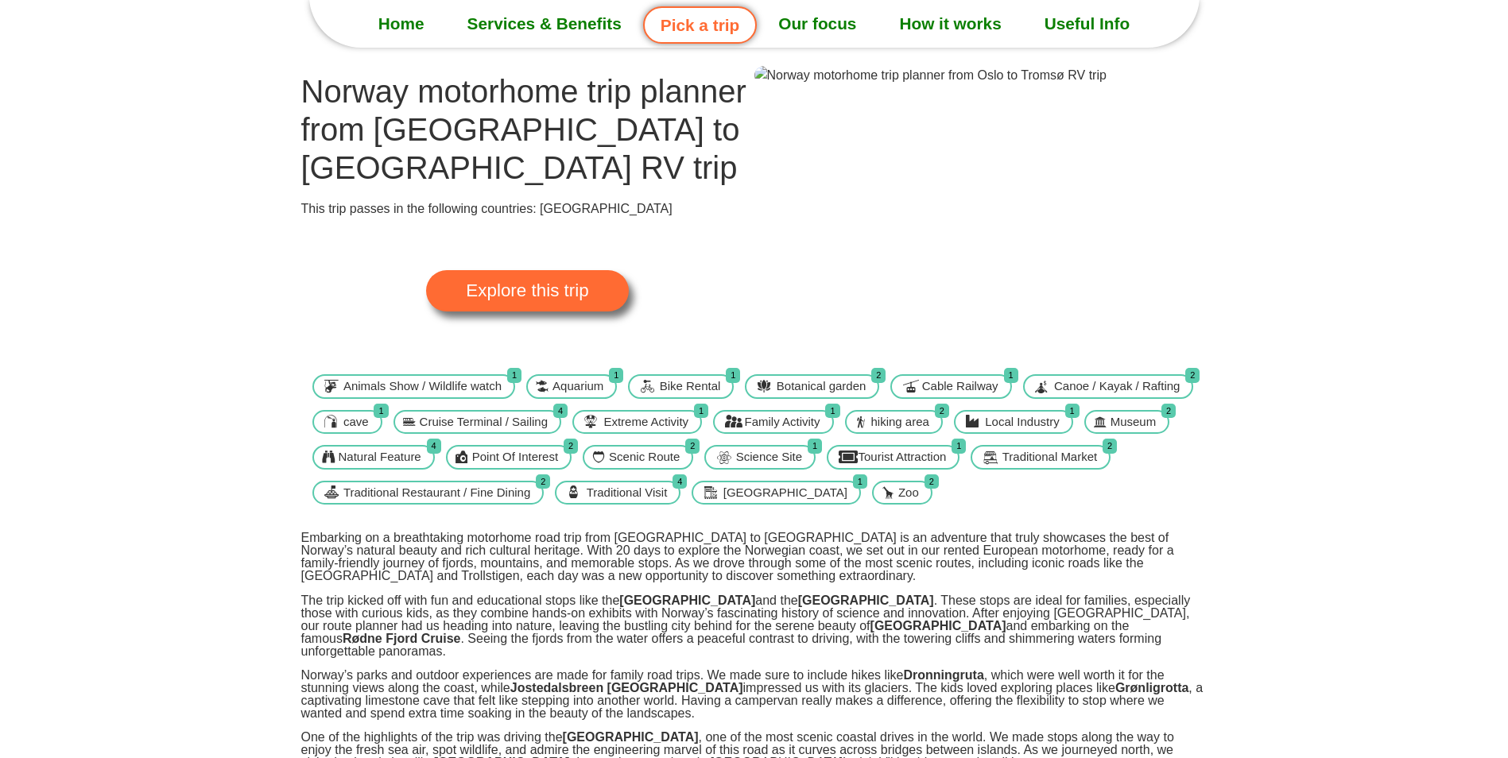
click at [588, 270] on link "Explore this trip" at bounding box center [527, 290] width 202 height 41
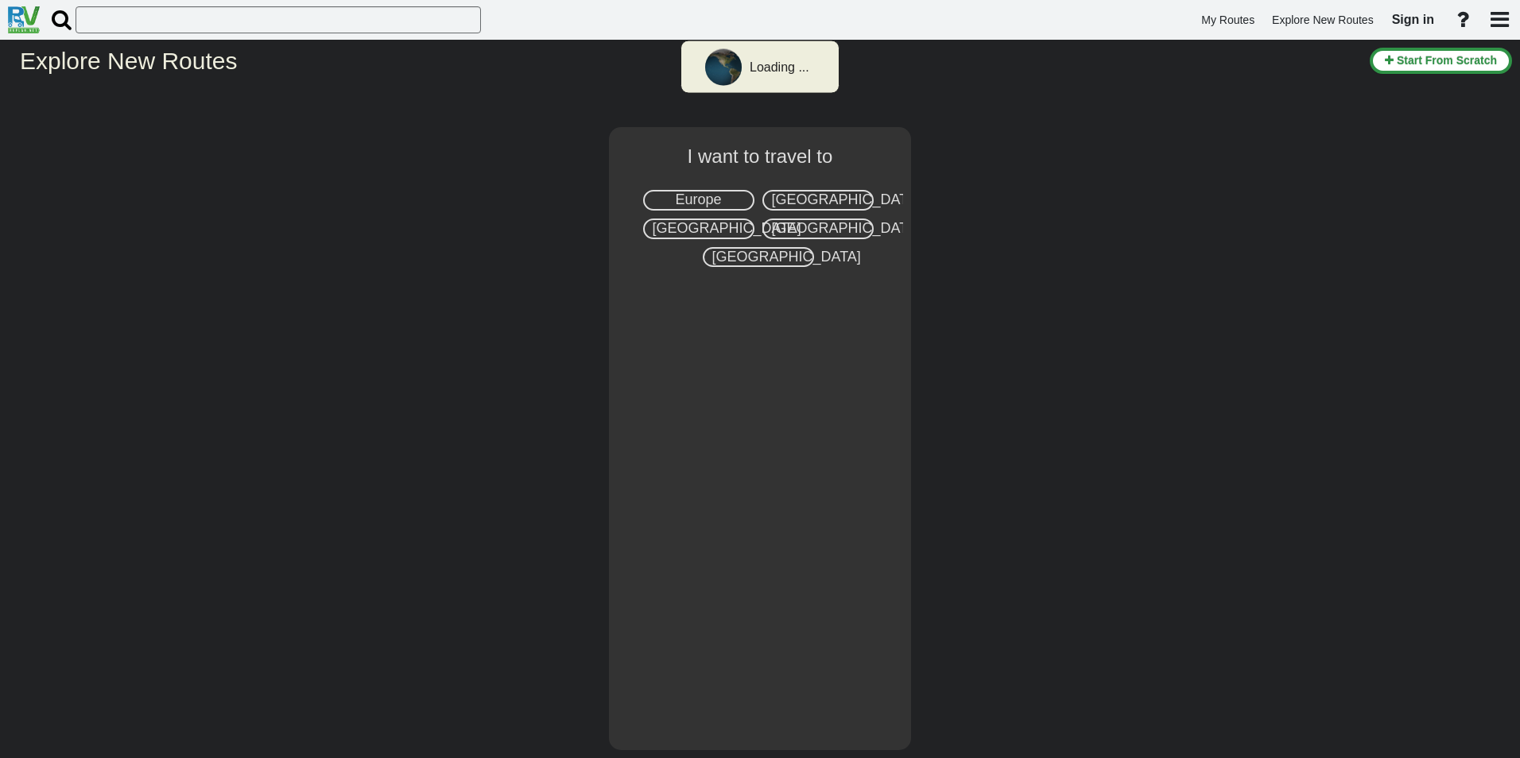
select select "number:1"
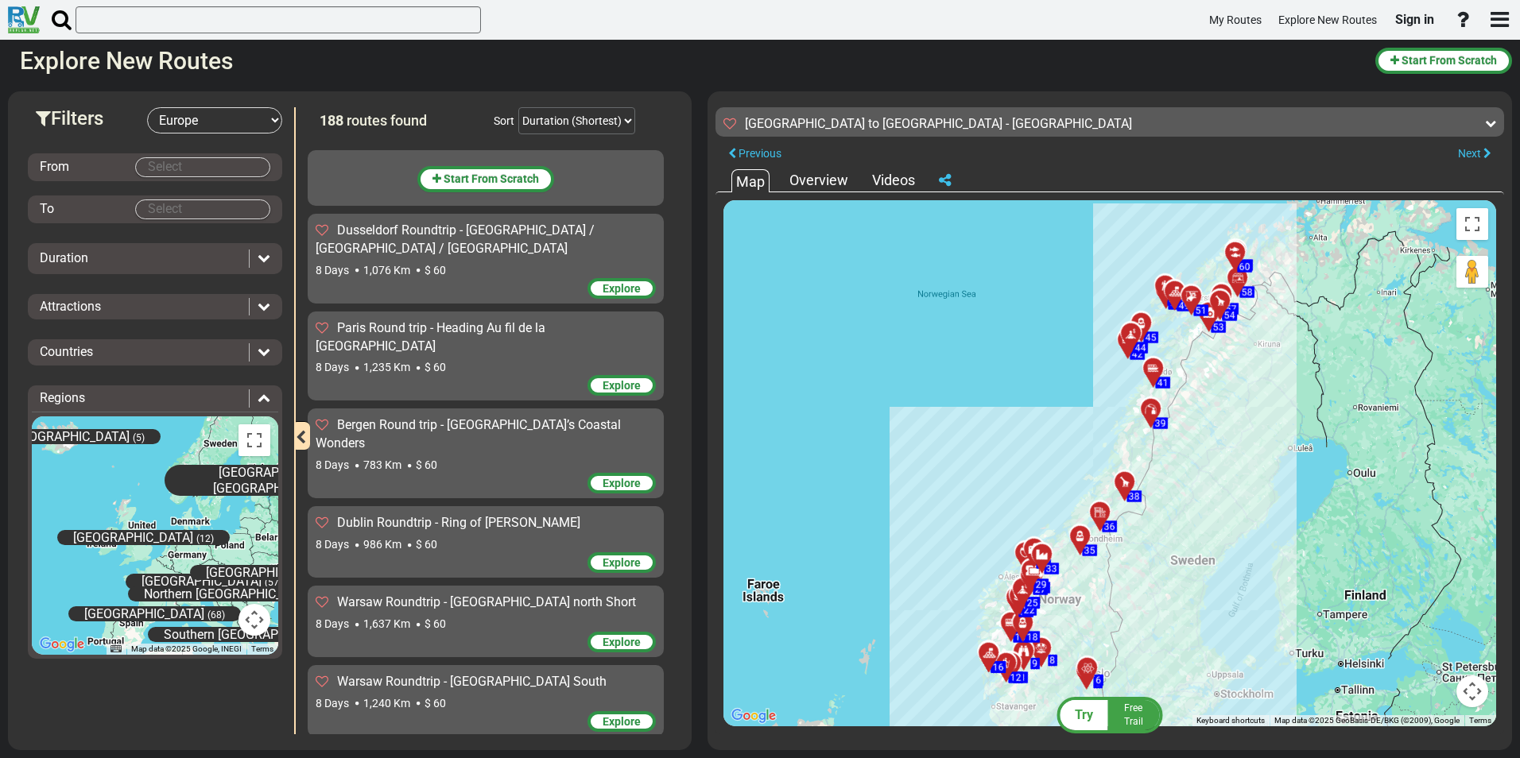
scroll to position [13534, 0]
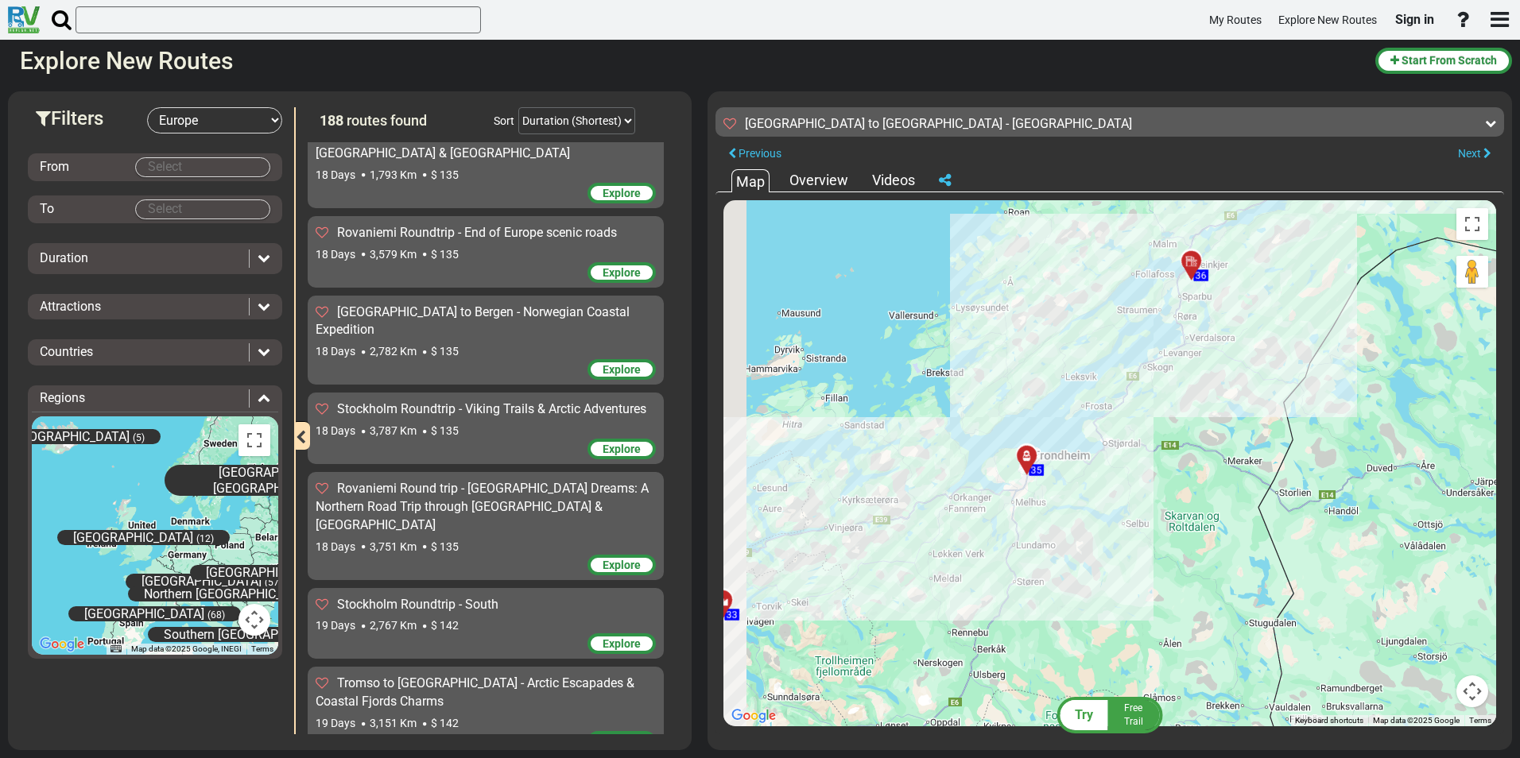
drag, startPoint x: 913, startPoint y: 549, endPoint x: 1211, endPoint y: 468, distance: 309.0
click at [1210, 469] on div "To activate drag with keyboard, press Alt + Enter. Once in keyboard drag state,…" at bounding box center [1109, 463] width 773 height 526
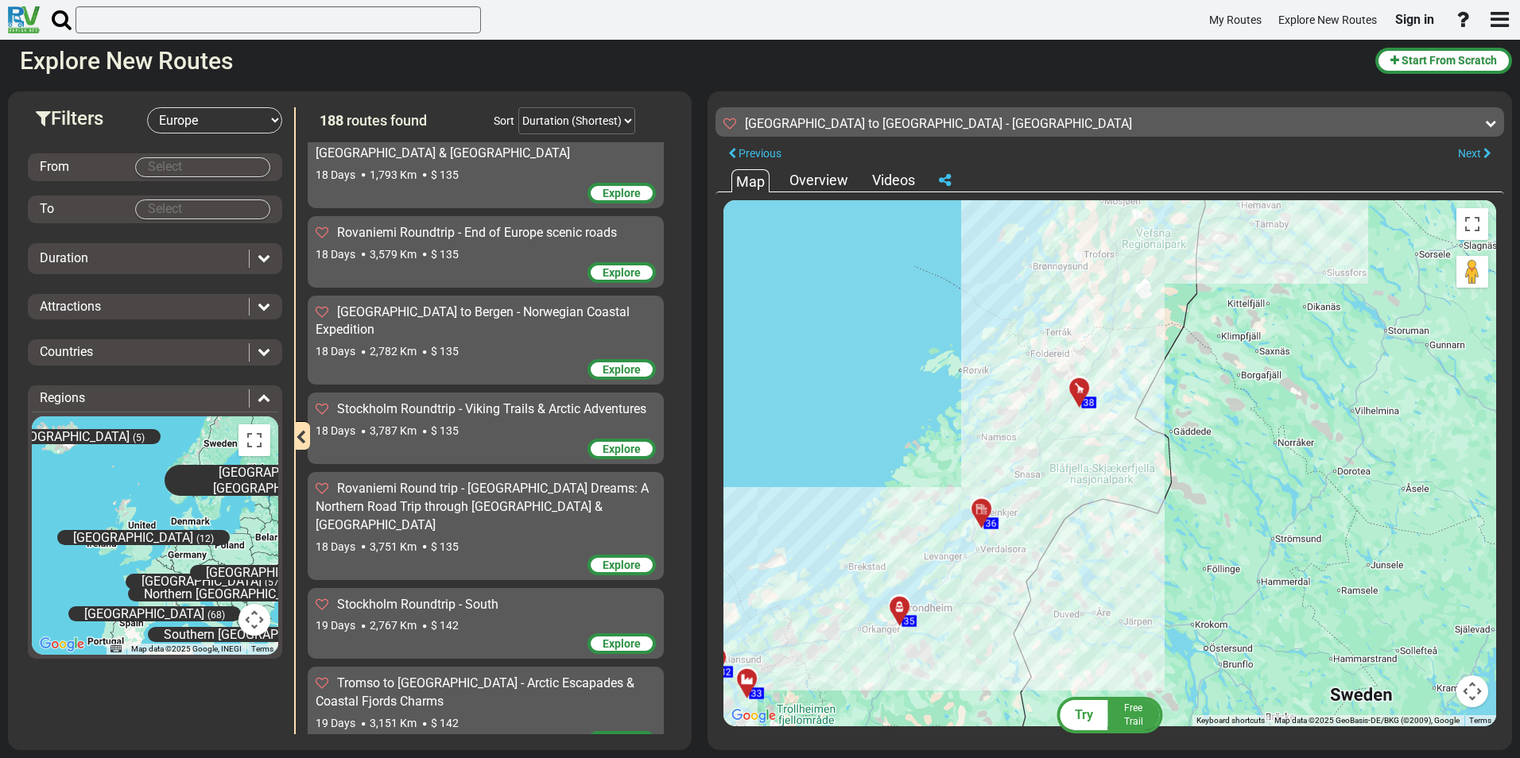
drag, startPoint x: 1238, startPoint y: 502, endPoint x: 1019, endPoint y: 630, distance: 253.3
click at [1003, 682] on div "To activate drag with keyboard, press Alt + Enter. Once in keyboard drag state,…" at bounding box center [1109, 463] width 773 height 526
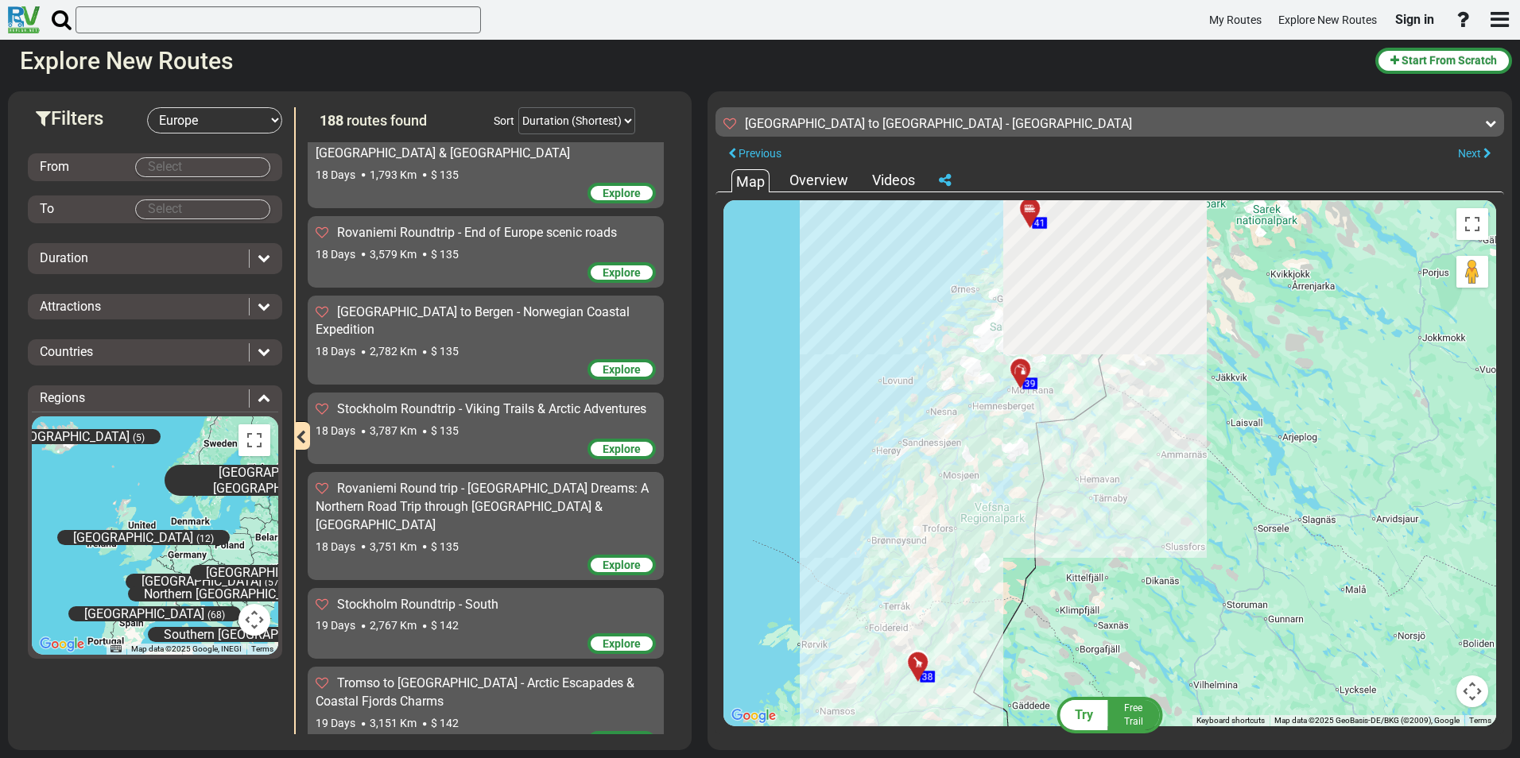
drag, startPoint x: 1177, startPoint y: 374, endPoint x: 1073, endPoint y: 571, distance: 223.0
click at [1061, 616] on div "To activate drag with keyboard, press Alt + Enter. Once in keyboard drag state,…" at bounding box center [1109, 463] width 773 height 526
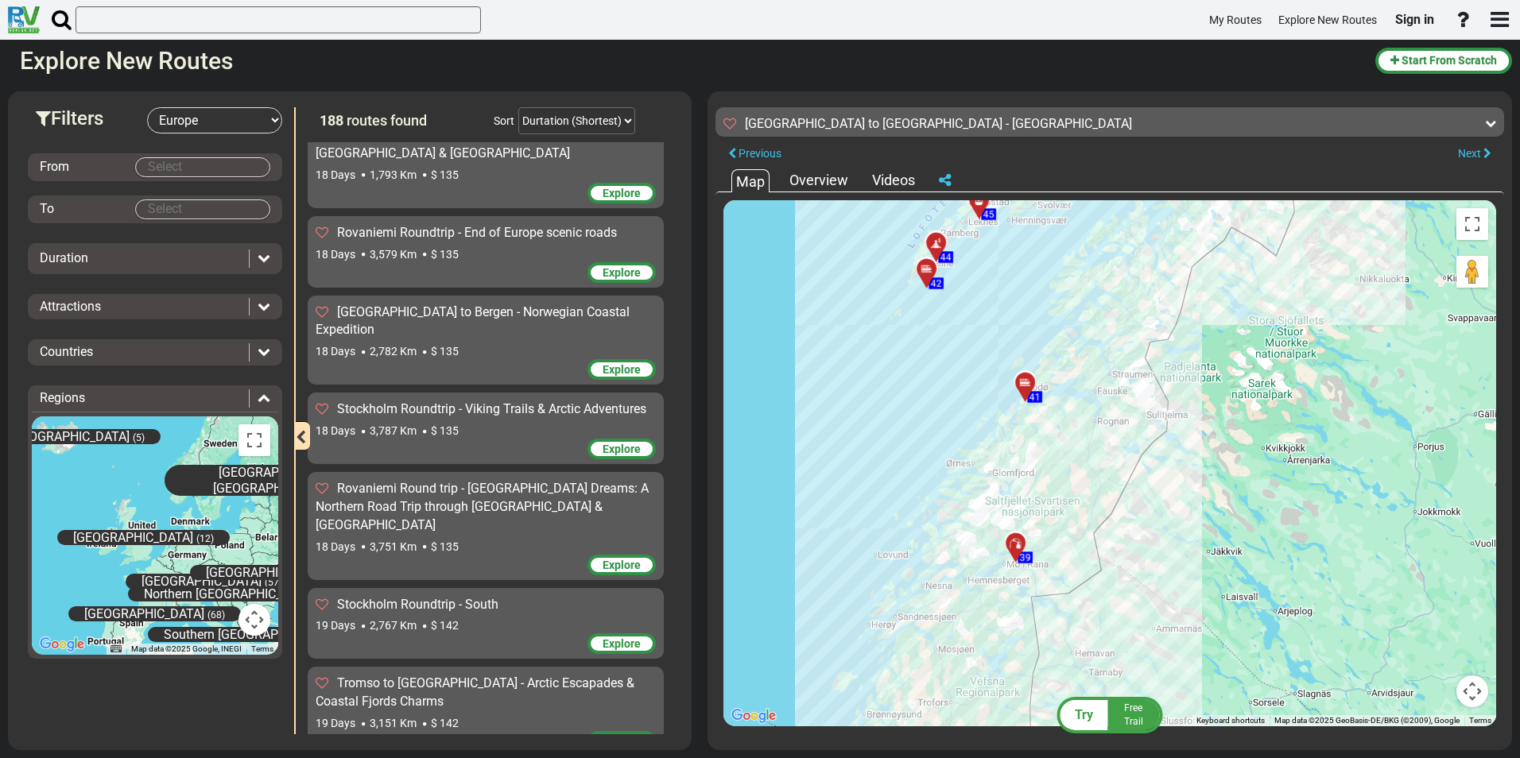
drag, startPoint x: 1134, startPoint y: 554, endPoint x: 1108, endPoint y: 632, distance: 82.0
click at [1098, 664] on div "To activate drag with keyboard, press Alt + Enter. Once in keyboard drag state,…" at bounding box center [1109, 463] width 773 height 526
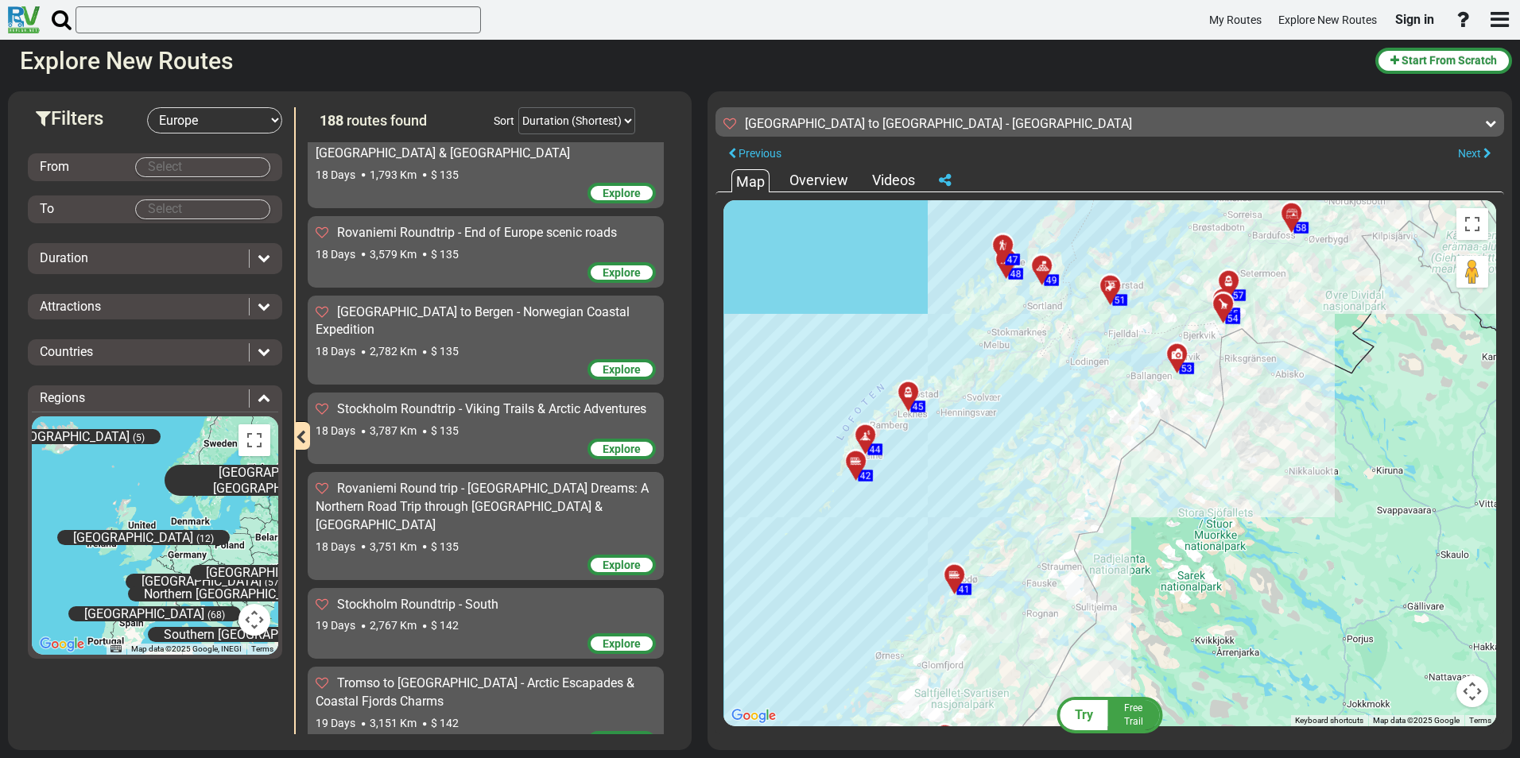
drag, startPoint x: 1106, startPoint y: 525, endPoint x: 1159, endPoint y: 545, distance: 56.9
click at [1159, 545] on div "To activate drag with keyboard, press Alt + Enter. Once in keyboard drag state,…" at bounding box center [1109, 463] width 773 height 526
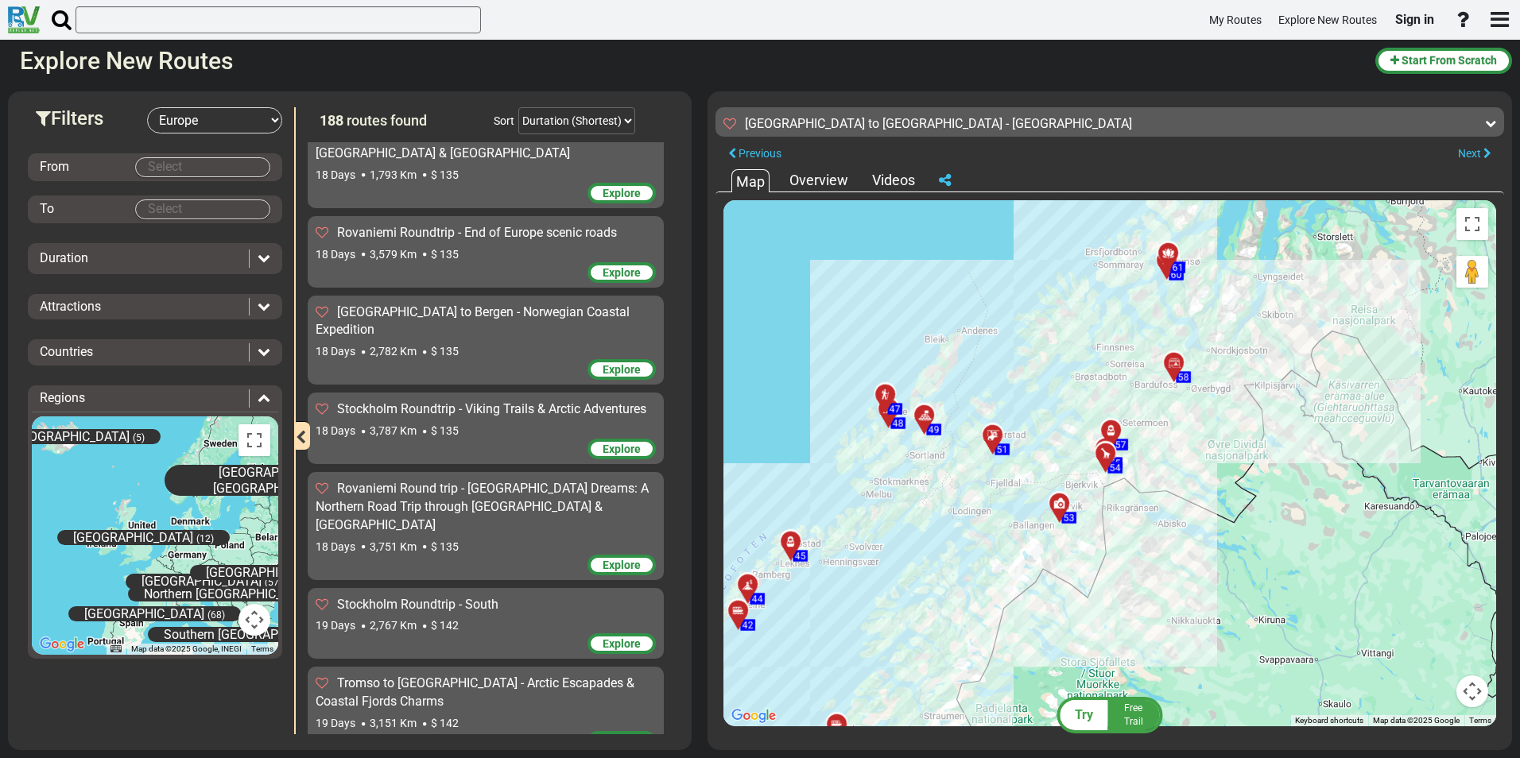
drag, startPoint x: 1306, startPoint y: 479, endPoint x: 1058, endPoint y: 650, distance: 301.7
click at [1058, 650] on div "To activate drag with keyboard, press Alt + Enter. Once in keyboard drag state,…" at bounding box center [1109, 463] width 773 height 526
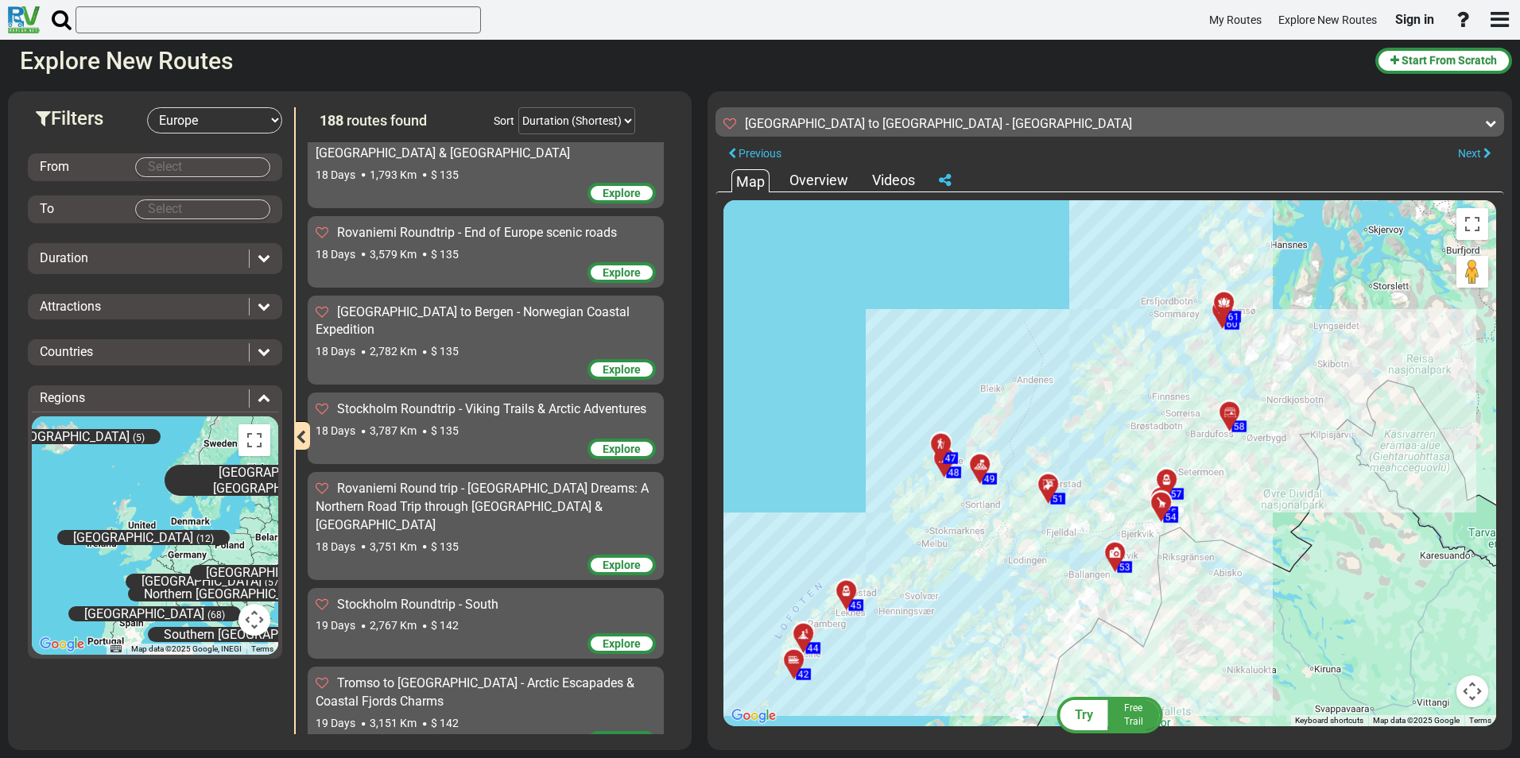
drag, startPoint x: 1096, startPoint y: 574, endPoint x: 1235, endPoint y: 522, distance: 147.9
click at [1235, 522] on div "To activate drag with keyboard, press Alt + Enter. Once in keyboard drag state,…" at bounding box center [1109, 463] width 773 height 526
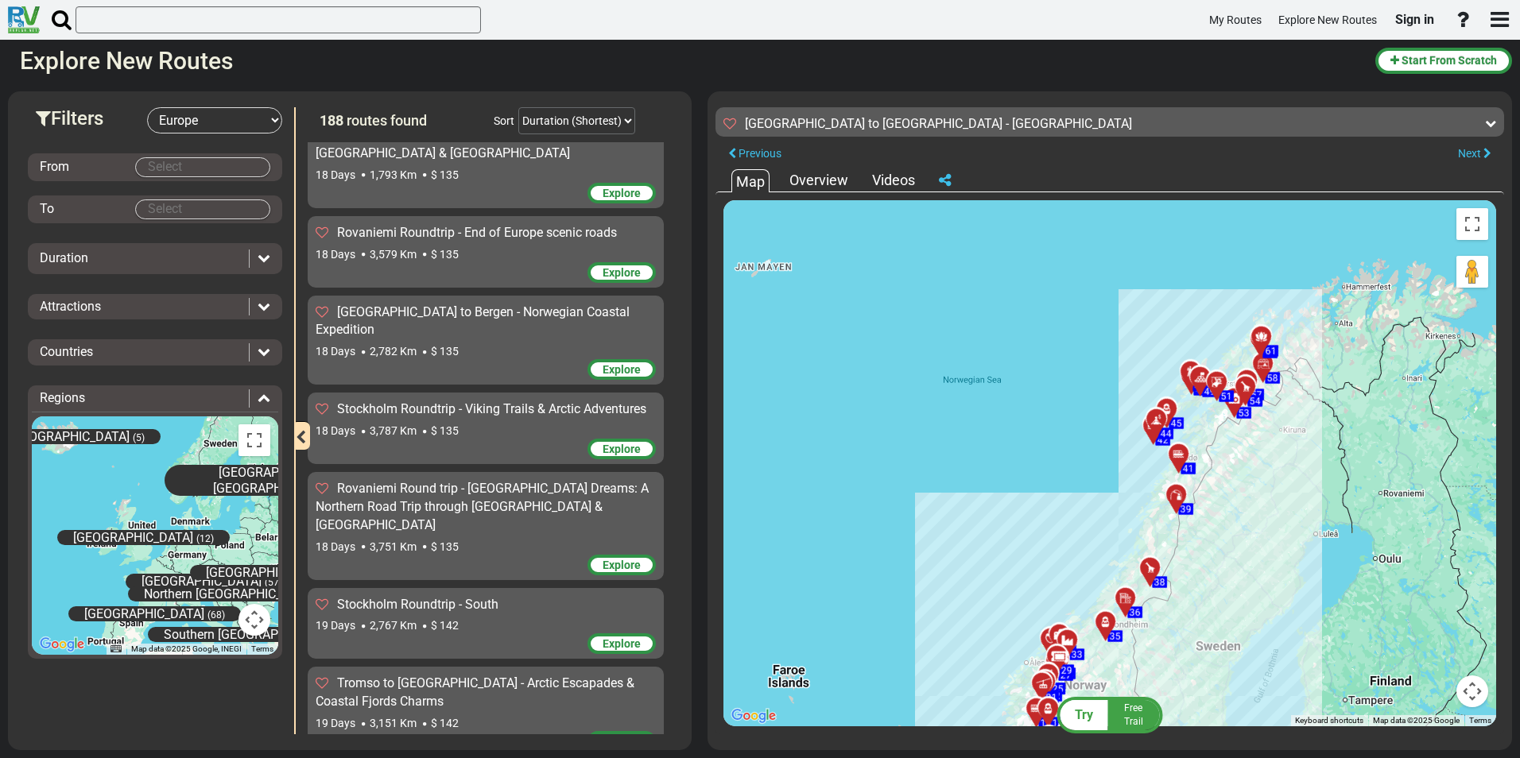
drag, startPoint x: 1115, startPoint y: 588, endPoint x: 1373, endPoint y: 401, distance: 318.2
click at [1375, 401] on div "To activate drag with keyboard, press Alt + Enter. Once in keyboard drag state,…" at bounding box center [1109, 463] width 773 height 526
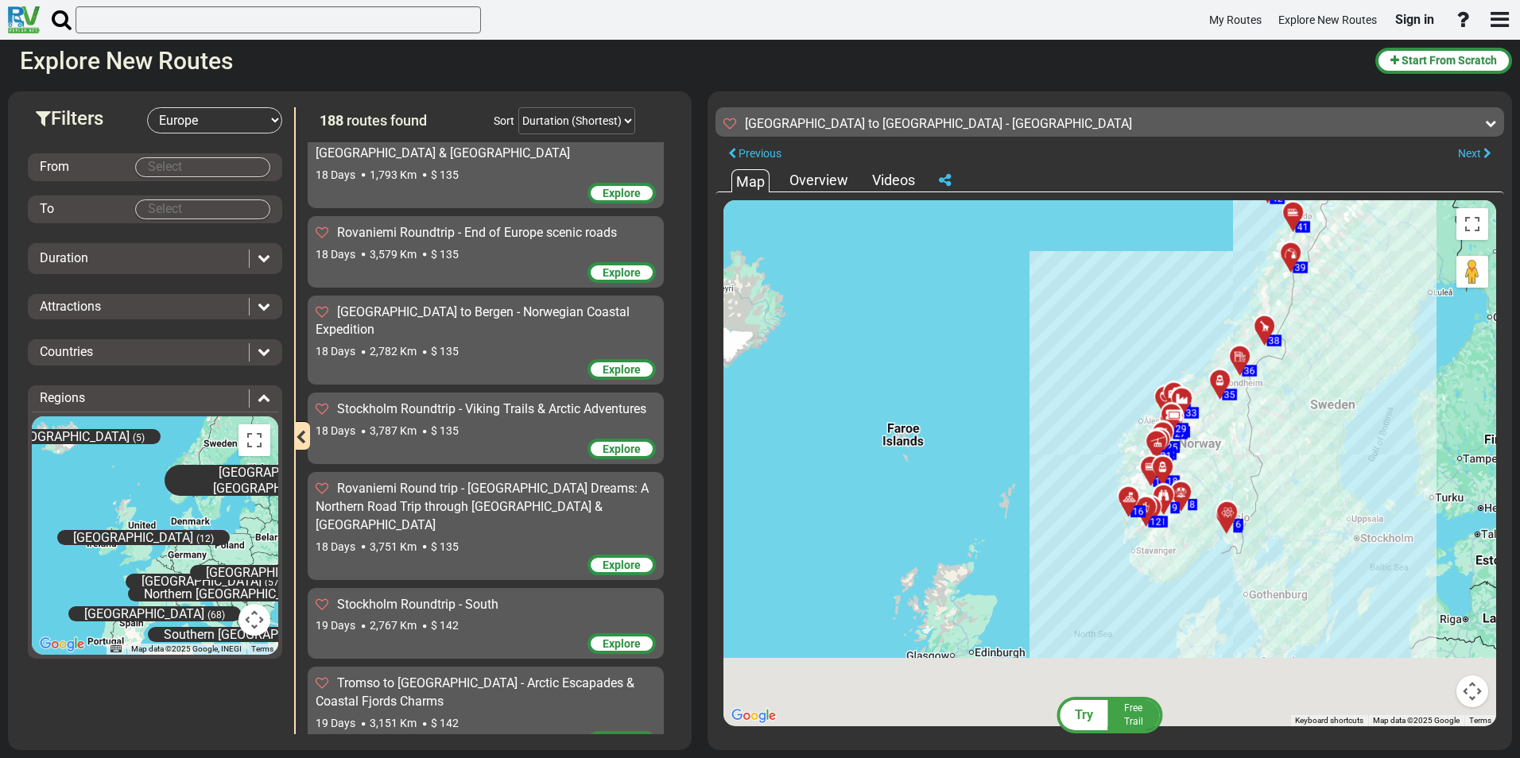
drag, startPoint x: 1204, startPoint y: 536, endPoint x: 1270, endPoint y: 397, distance: 153.3
click at [1270, 397] on div "To activate drag with keyboard, press Alt + Enter. Once in keyboard drag state,…" at bounding box center [1109, 463] width 773 height 526
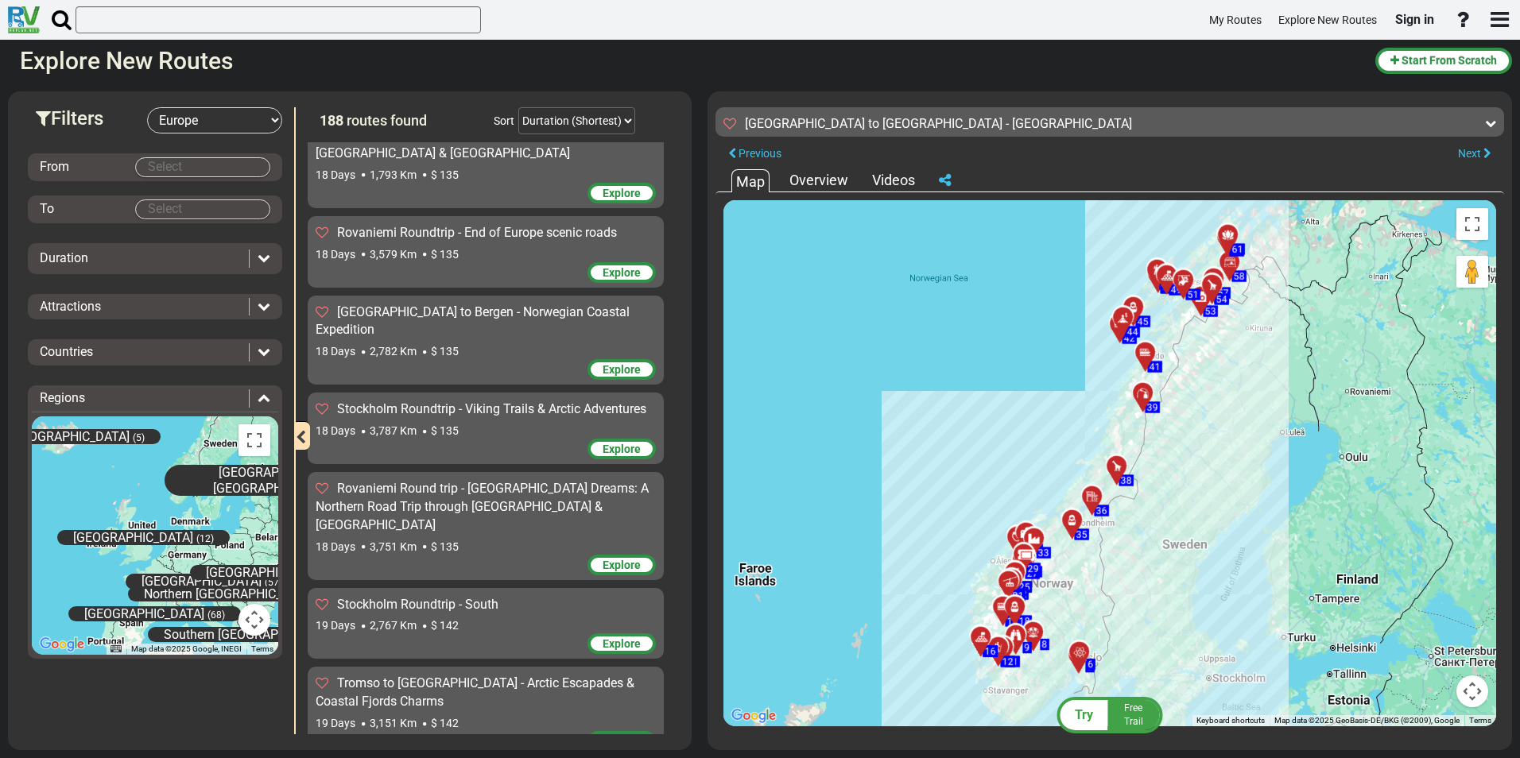
drag, startPoint x: 1116, startPoint y: 556, endPoint x: 966, endPoint y: 694, distance: 204.2
click at [966, 694] on div "To activate drag with keyboard, press Alt + Enter. Once in keyboard drag state,…" at bounding box center [1109, 463] width 773 height 526
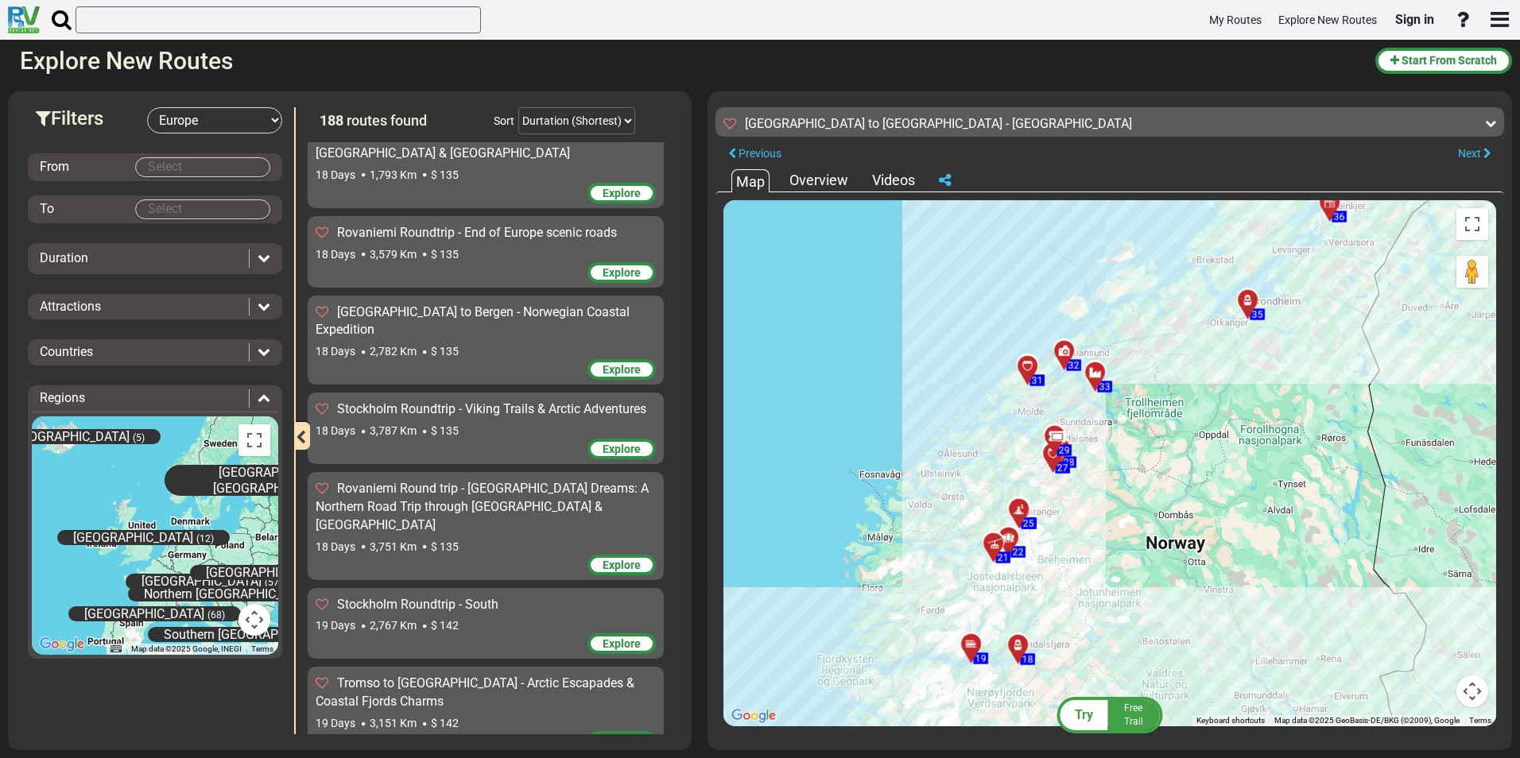
drag, startPoint x: 1094, startPoint y: 479, endPoint x: 1055, endPoint y: 594, distance: 120.9
click at [1055, 594] on div "To activate drag with keyboard, press Alt + Enter. Once in keyboard drag state,…" at bounding box center [1109, 463] width 773 height 526
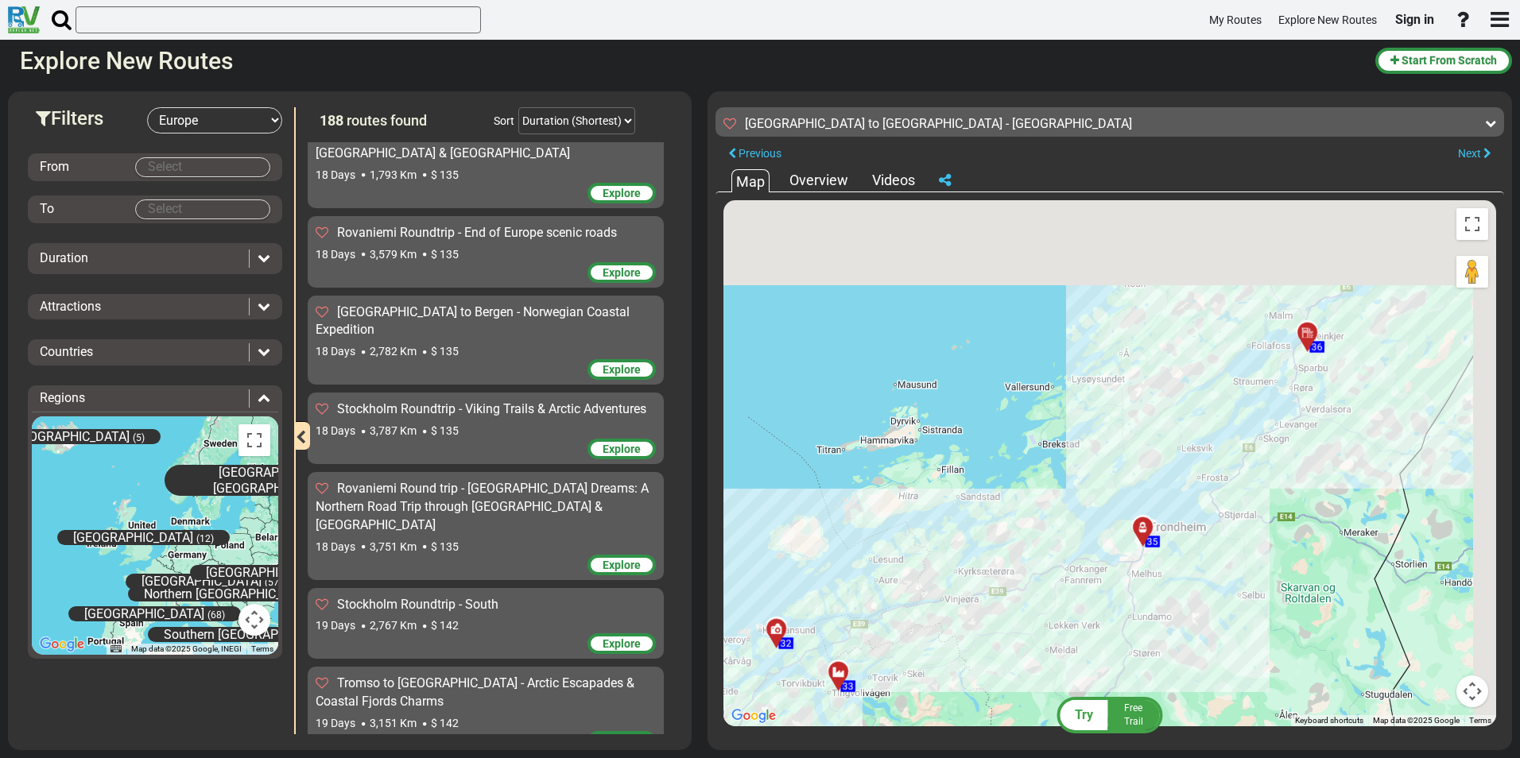
drag, startPoint x: 1142, startPoint y: 553, endPoint x: 970, endPoint y: 696, distance: 223.5
click at [970, 704] on div "To activate drag with keyboard, press Alt + Enter. Once in keyboard drag state,…" at bounding box center [1109, 463] width 773 height 526
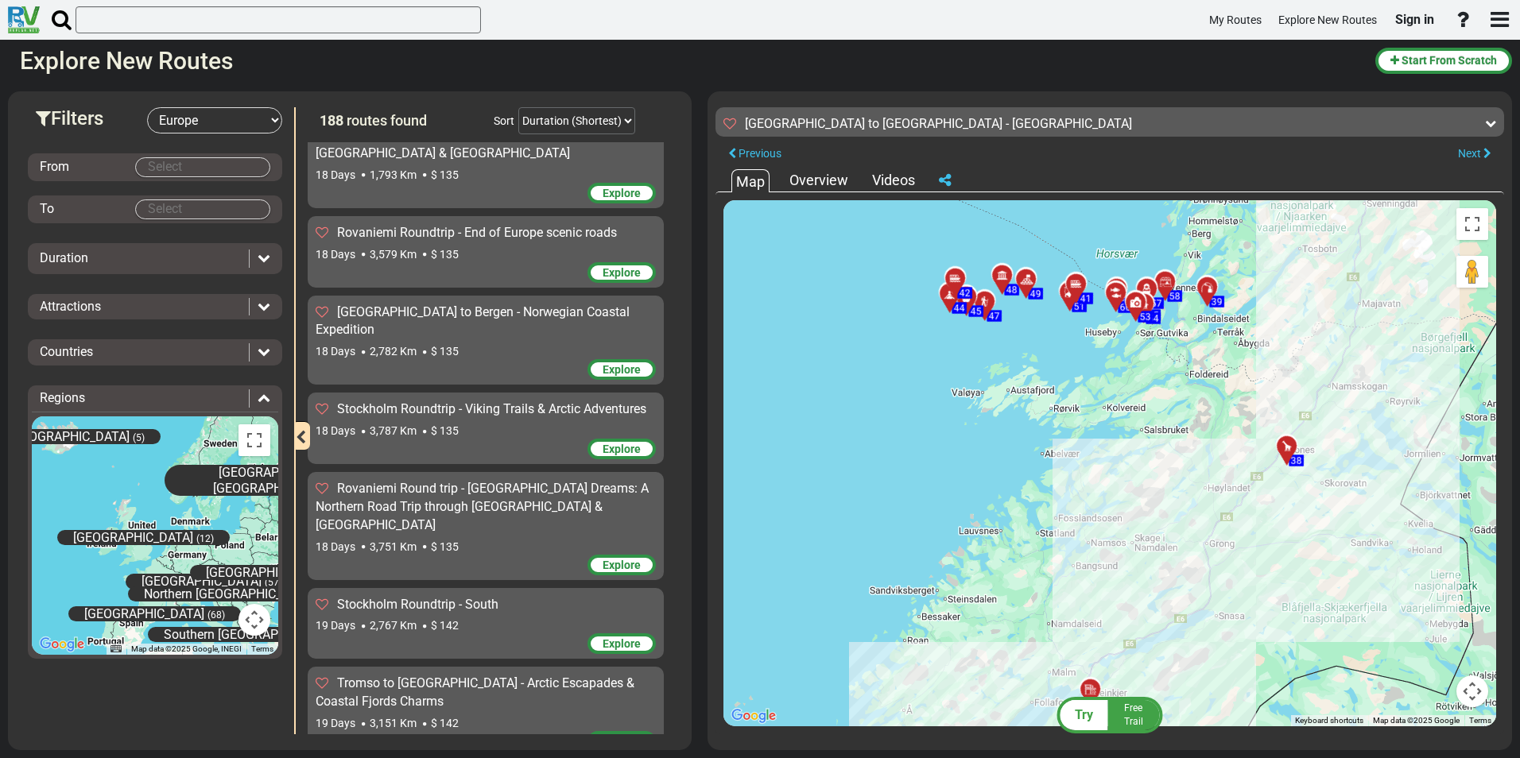
drag, startPoint x: 1098, startPoint y: 516, endPoint x: 1448, endPoint y: 366, distance: 380.4
click at [1448, 366] on div "To activate drag with keyboard, press Alt + Enter. Once in keyboard drag state,…" at bounding box center [1109, 463] width 773 height 526
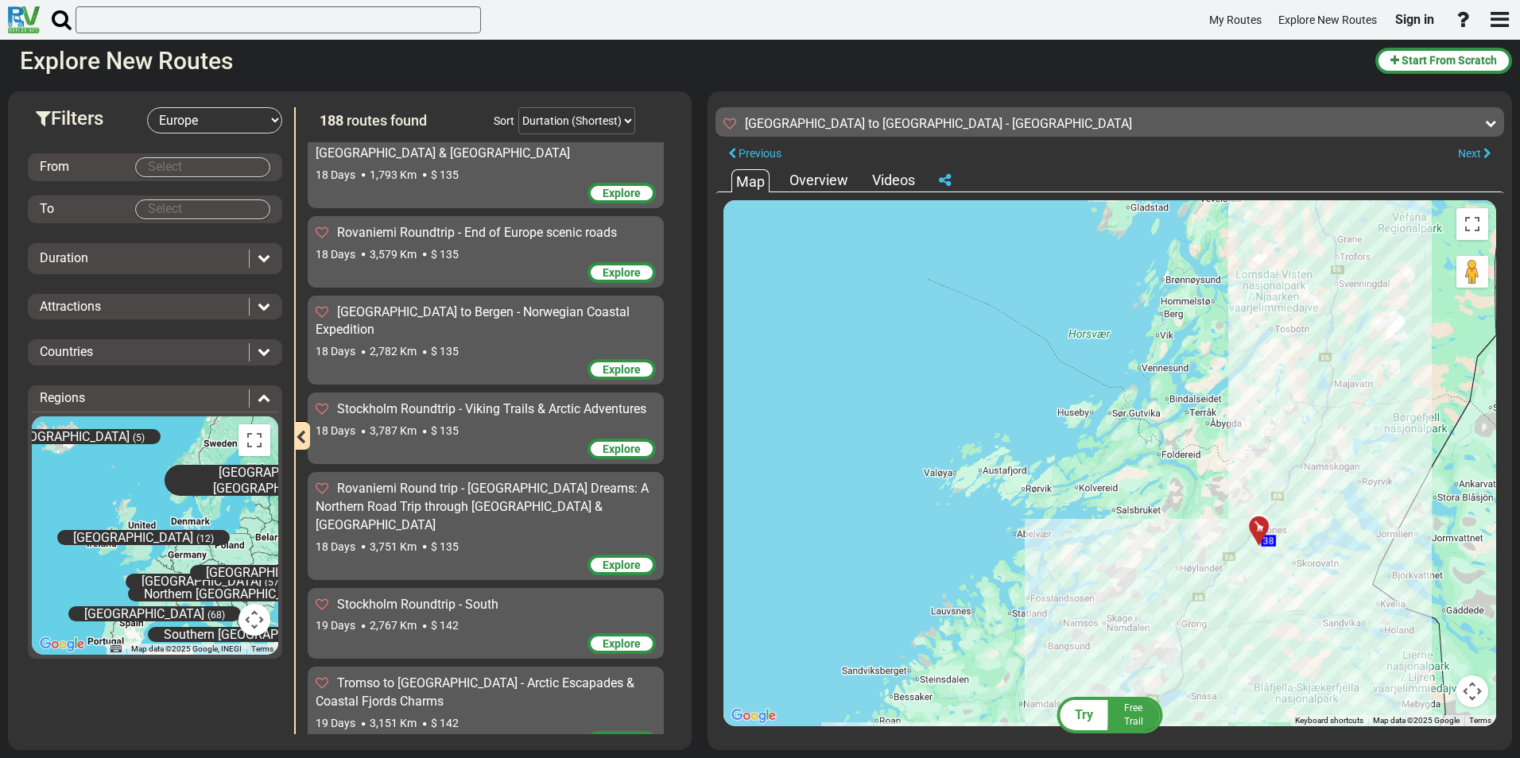
drag, startPoint x: 1165, startPoint y: 453, endPoint x: 1118, endPoint y: 625, distance: 178.0
click at [1119, 625] on div "To activate drag with keyboard, press Alt + Enter. Once in keyboard drag state,…" at bounding box center [1109, 463] width 773 height 526
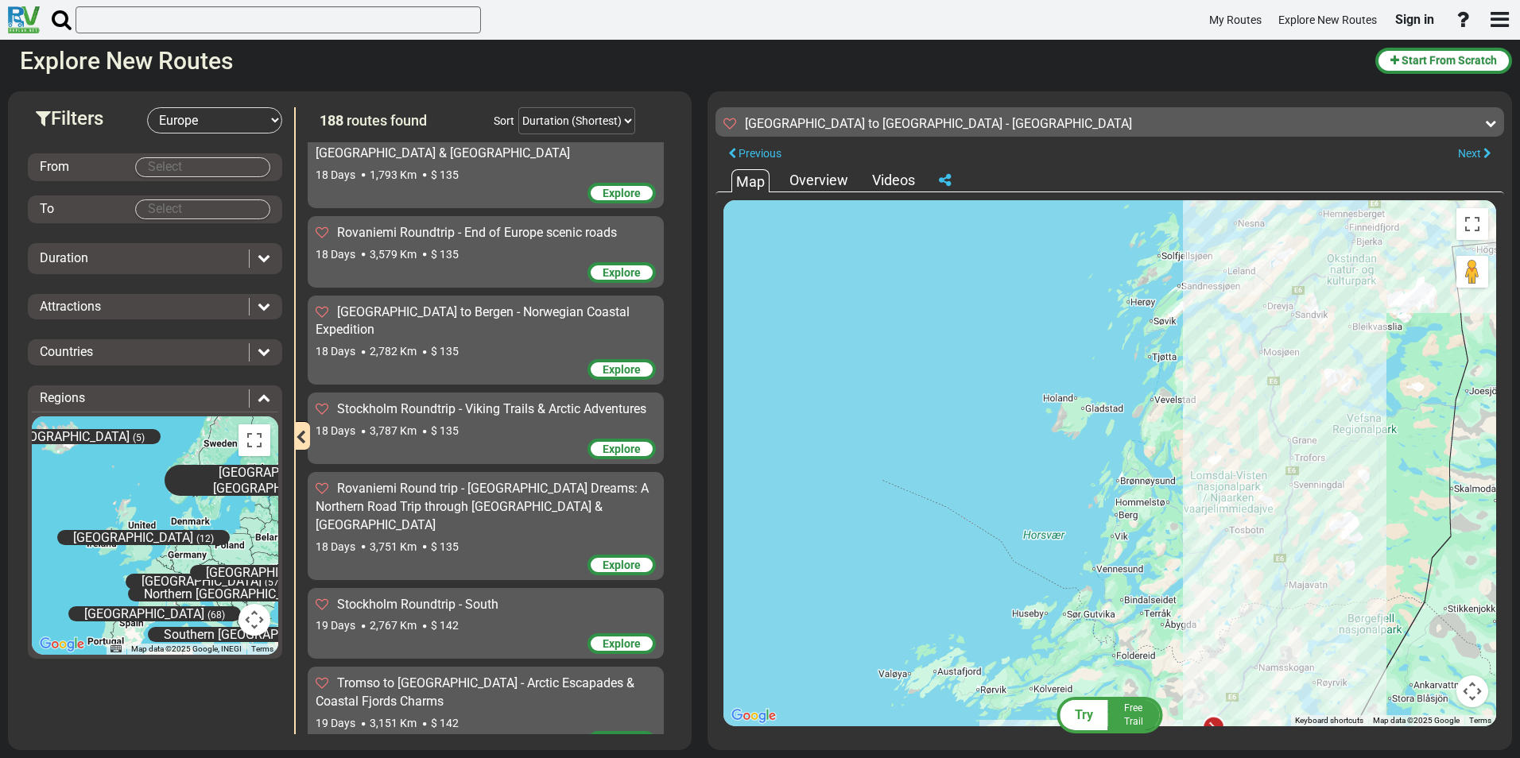
drag, startPoint x: 1118, startPoint y: 518, endPoint x: 1094, endPoint y: 607, distance: 91.4
click at [1094, 607] on div "To activate drag with keyboard, press Alt + Enter. Once in keyboard drag state,…" at bounding box center [1109, 463] width 773 height 526
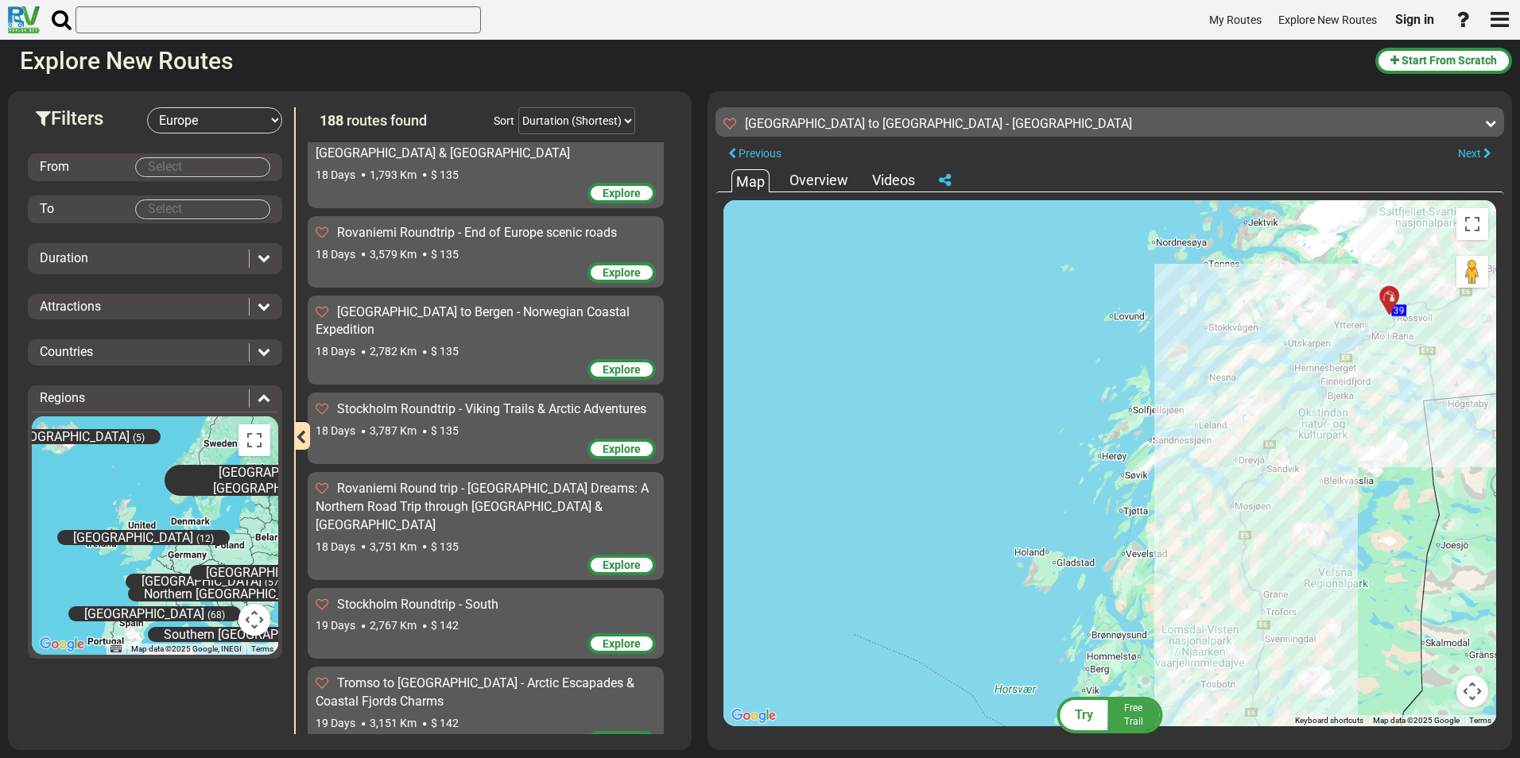
drag, startPoint x: 1072, startPoint y: 432, endPoint x: 1054, endPoint y: 549, distance: 117.5
click at [1054, 549] on div "To activate drag with keyboard, press Alt + Enter. Once in keyboard drag state,…" at bounding box center [1109, 463] width 773 height 526
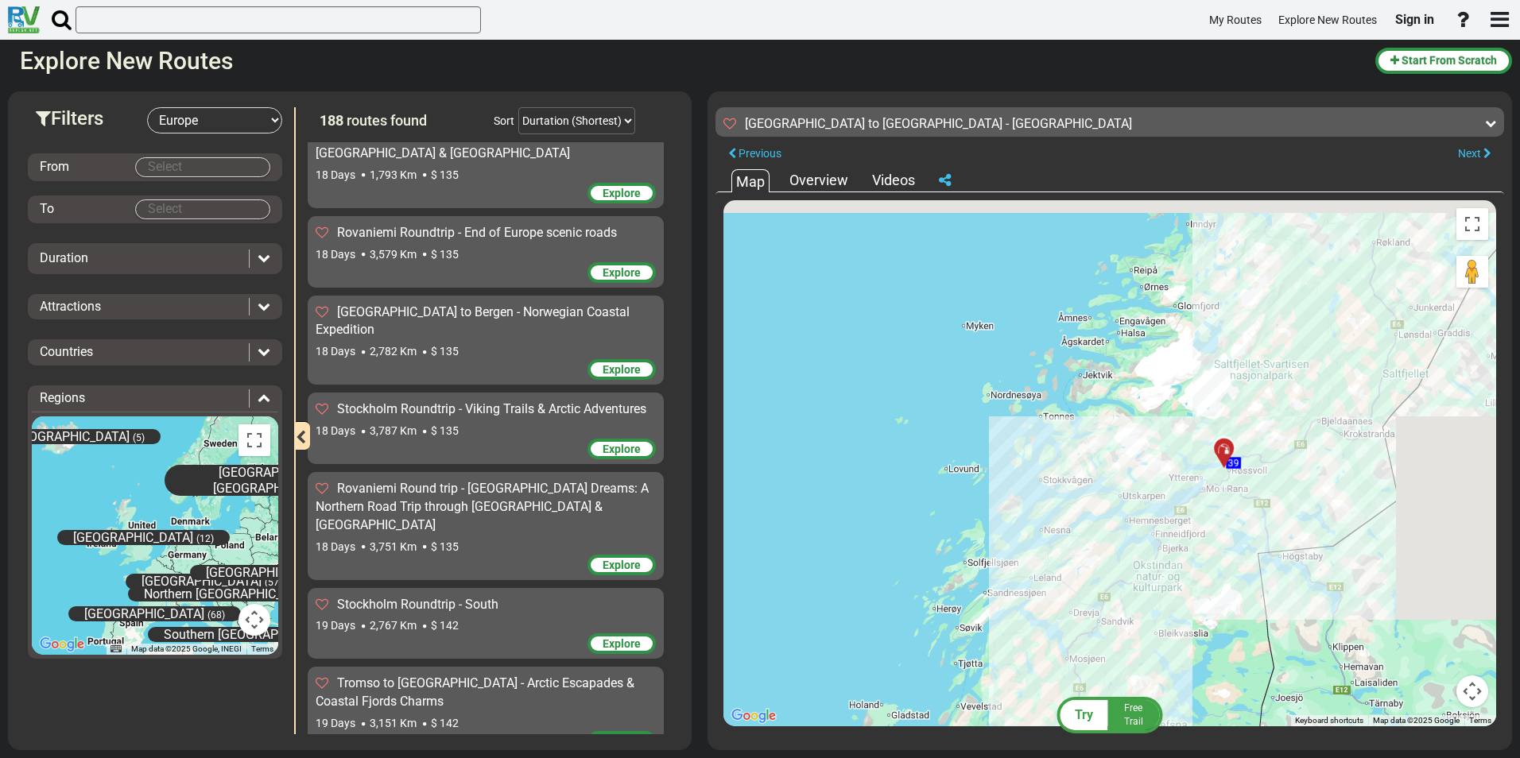
drag, startPoint x: 1182, startPoint y: 452, endPoint x: 1014, endPoint y: 615, distance: 233.9
click at [1014, 615] on div "To activate drag with keyboard, press Alt + Enter. Once in keyboard drag state,…" at bounding box center [1109, 463] width 773 height 526
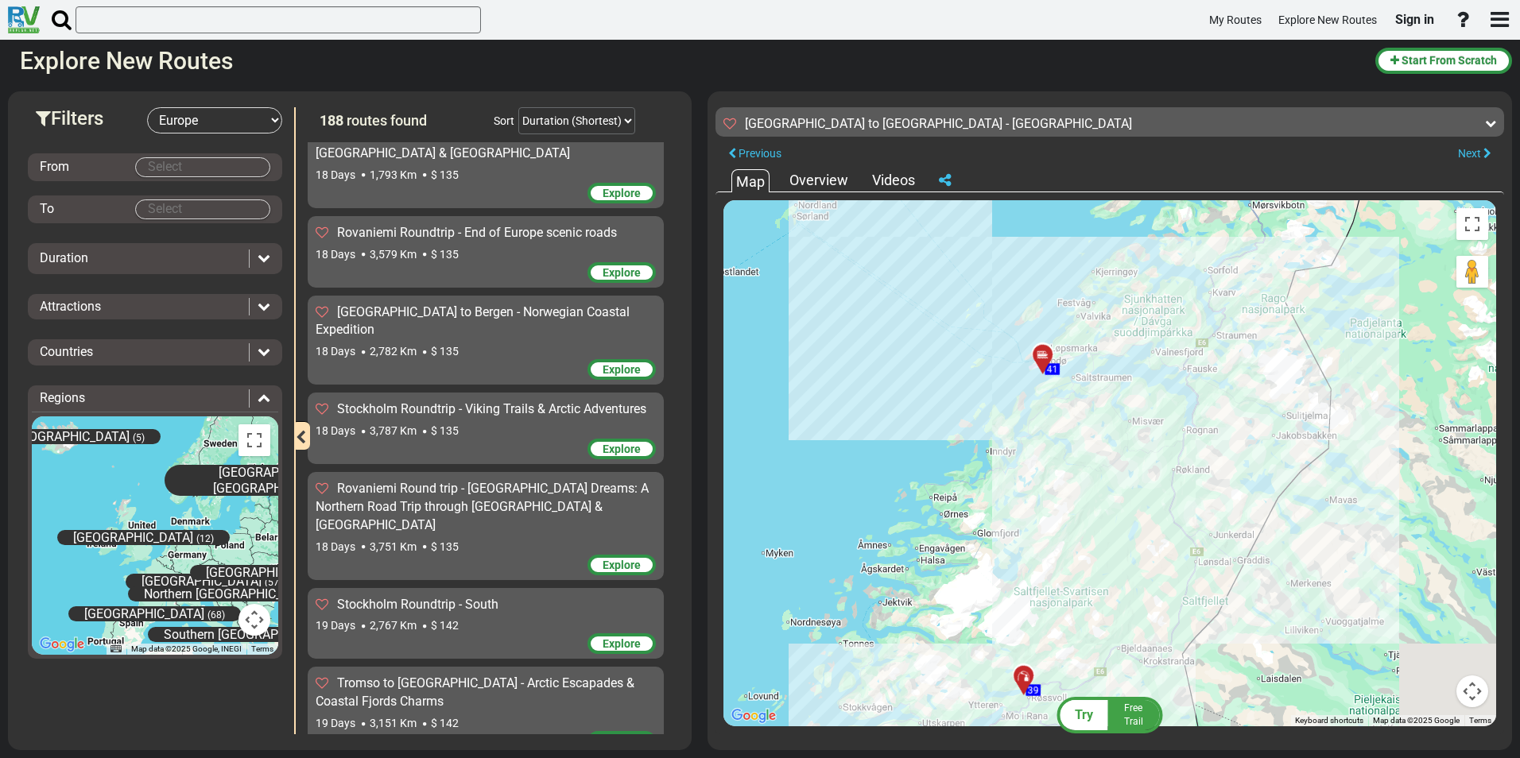
drag, startPoint x: 1157, startPoint y: 428, endPoint x: 967, endPoint y: 647, distance: 290.3
click at [967, 647] on div "To activate drag with keyboard, press Alt + Enter. Once in keyboard drag state,…" at bounding box center [1109, 463] width 773 height 526
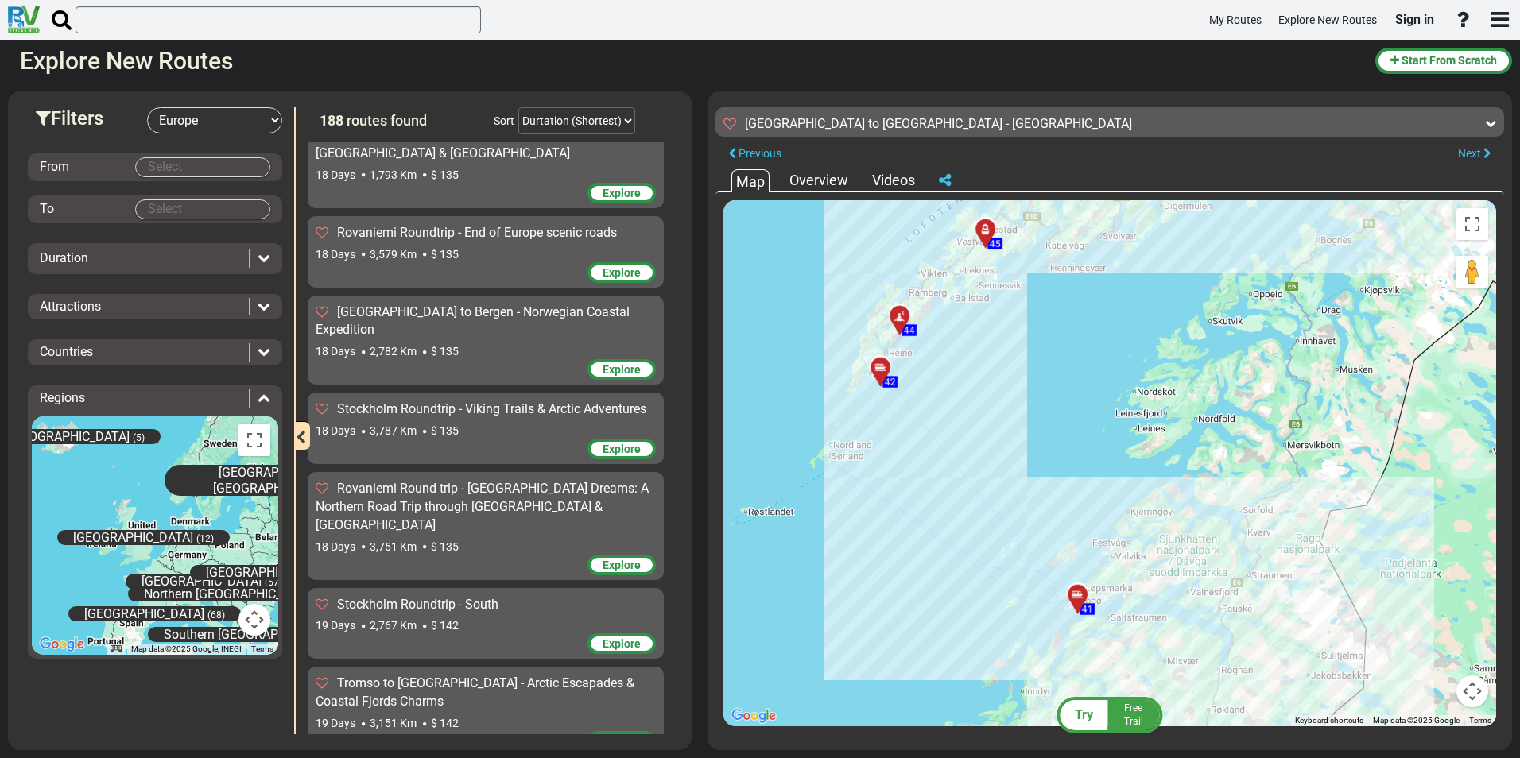
drag, startPoint x: 991, startPoint y: 481, endPoint x: 1068, endPoint y: 633, distance: 170.3
click at [1055, 685] on div "To activate drag with keyboard, press Alt + Enter. Once in keyboard drag state,…" at bounding box center [1109, 463] width 773 height 526
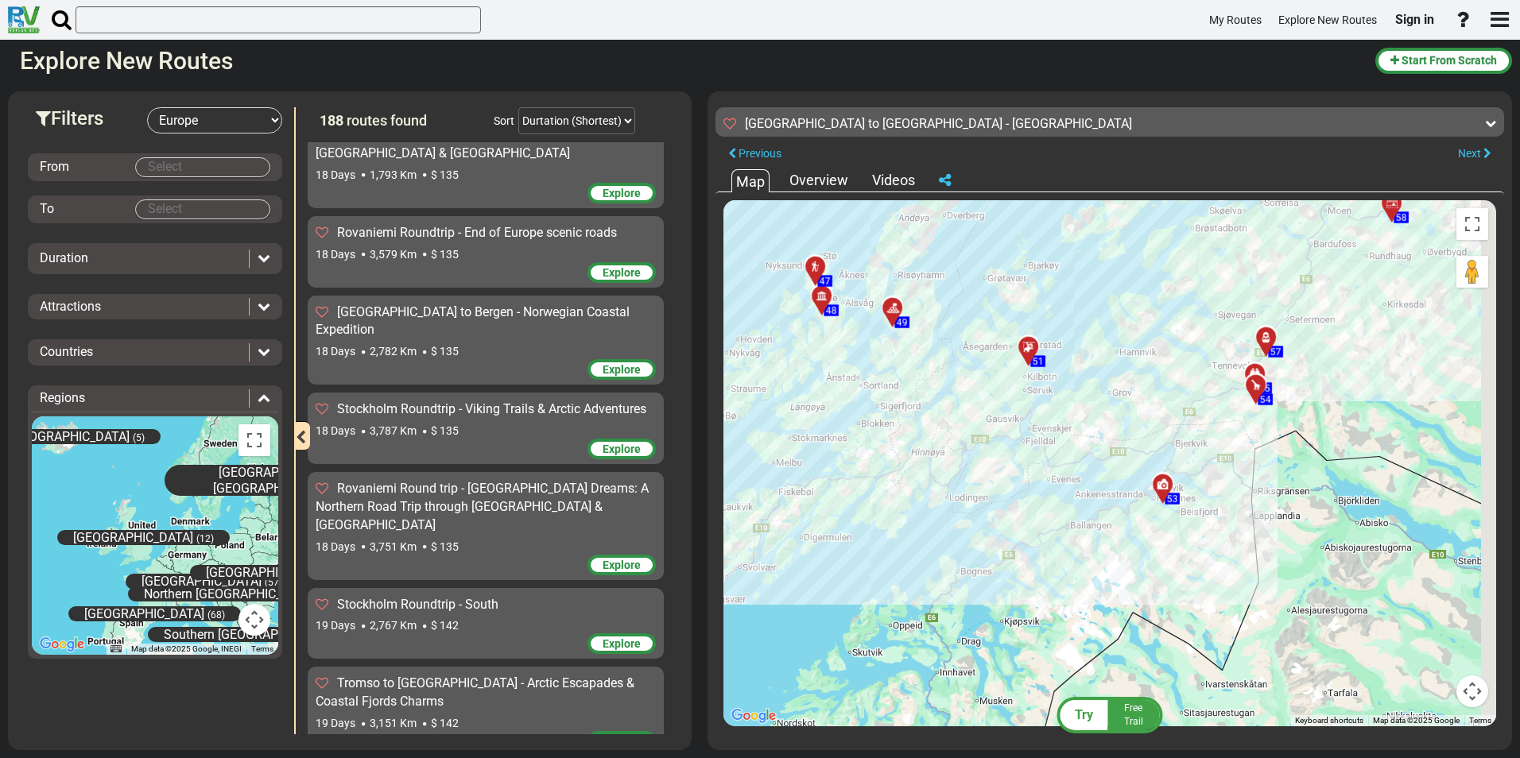
drag, startPoint x: 1127, startPoint y: 475, endPoint x: 752, endPoint y: 781, distance: 483.6
click at [752, 758] on html "My Routes Explore New Routes Sign in ×" at bounding box center [760, 379] width 1520 height 758
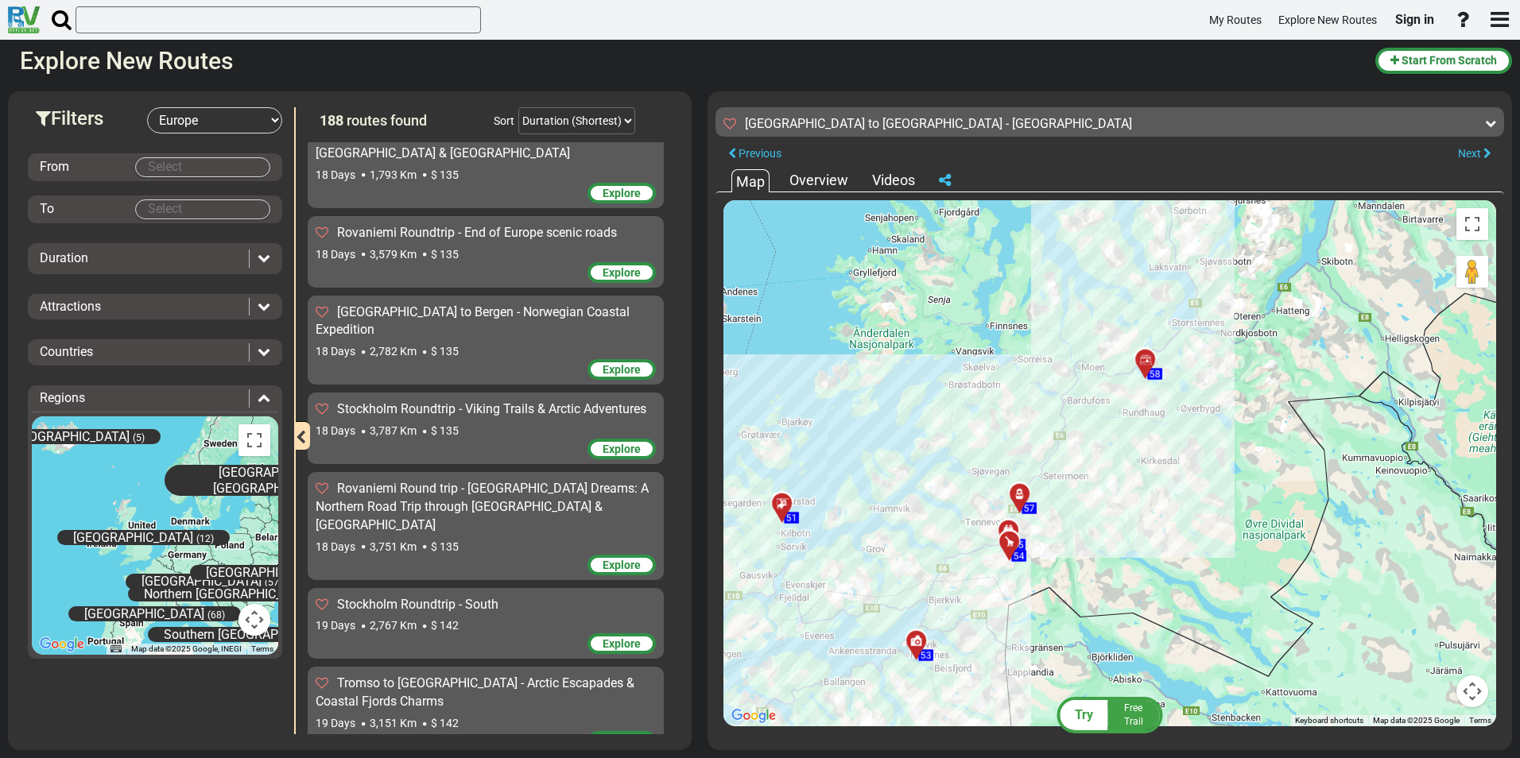
drag, startPoint x: 1259, startPoint y: 506, endPoint x: 971, endPoint y: 581, distance: 298.1
click at [1010, 662] on div "To activate drag with keyboard, press Alt + Enter. Once in keyboard drag state,…" at bounding box center [1109, 463] width 773 height 526
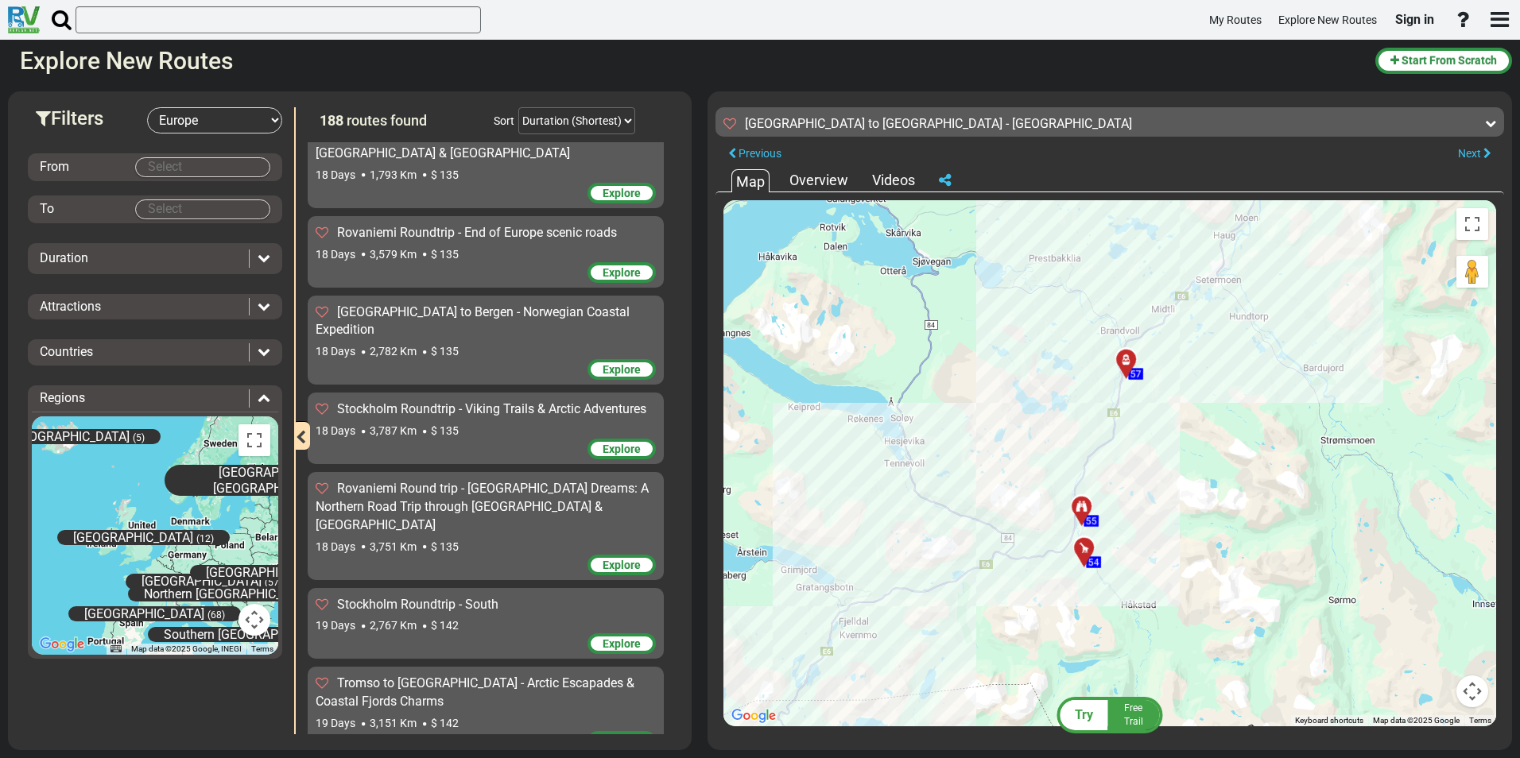
click at [1080, 550] on div at bounding box center [1089, 554] width 26 height 25
click at [1149, 464] on button "Close" at bounding box center [1155, 467] width 19 height 22
